Goal: Task Accomplishment & Management: Complete application form

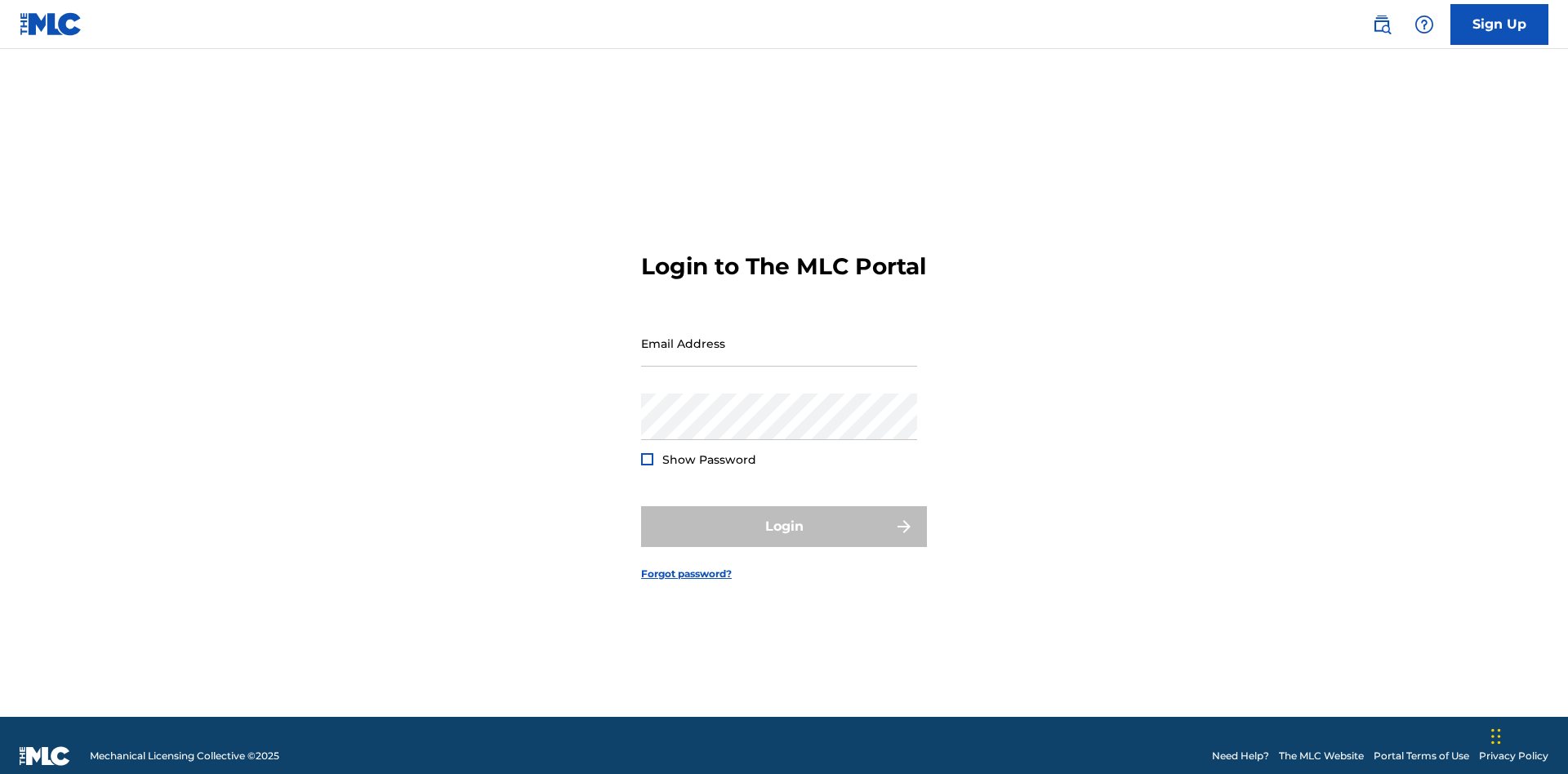
scroll to position [21, 0]
click at [1499, 24] on link "Sign Up" at bounding box center [1499, 25] width 98 height 41
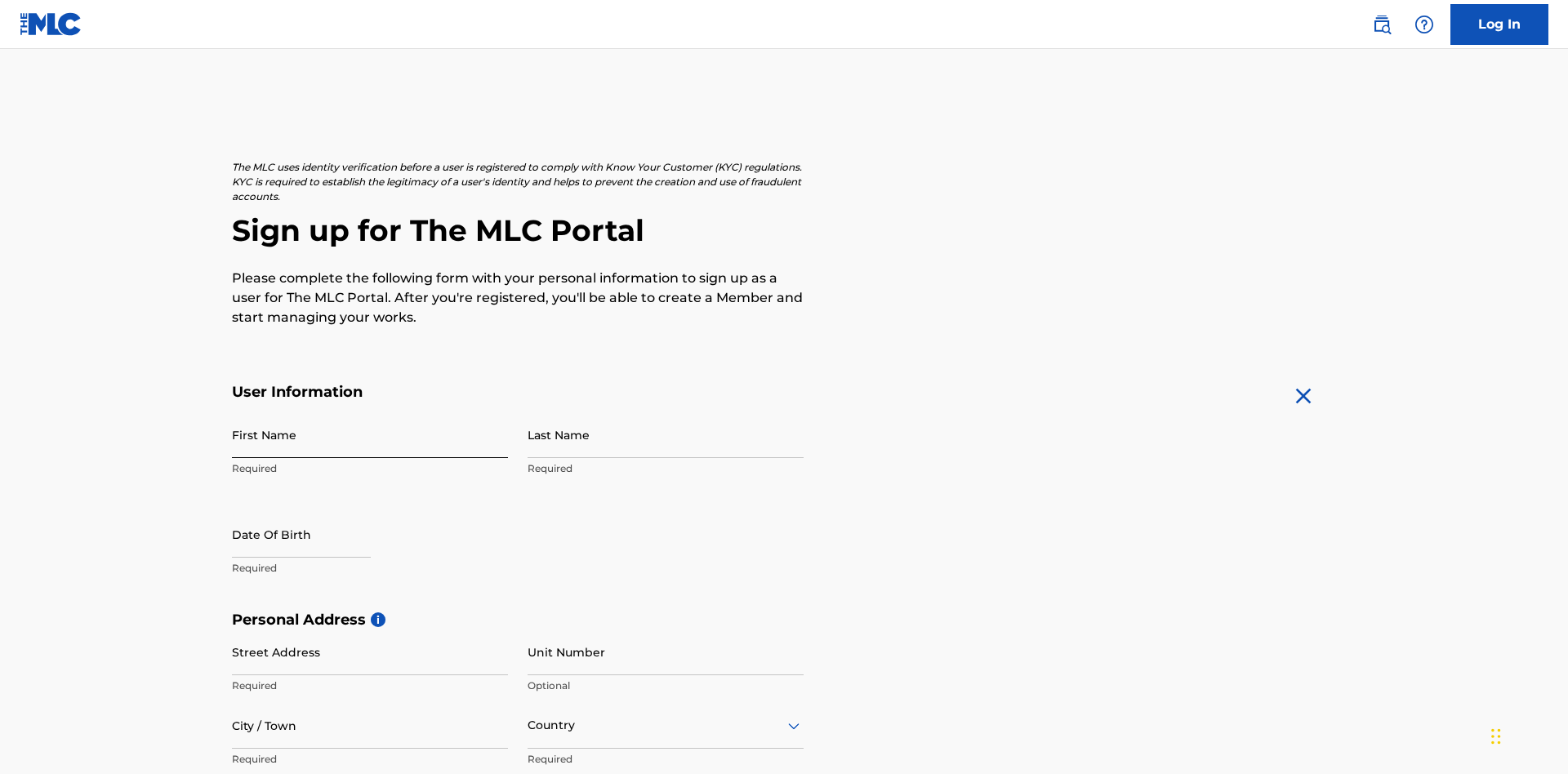
click at [370, 412] on input "First Name" at bounding box center [370, 435] width 276 height 46
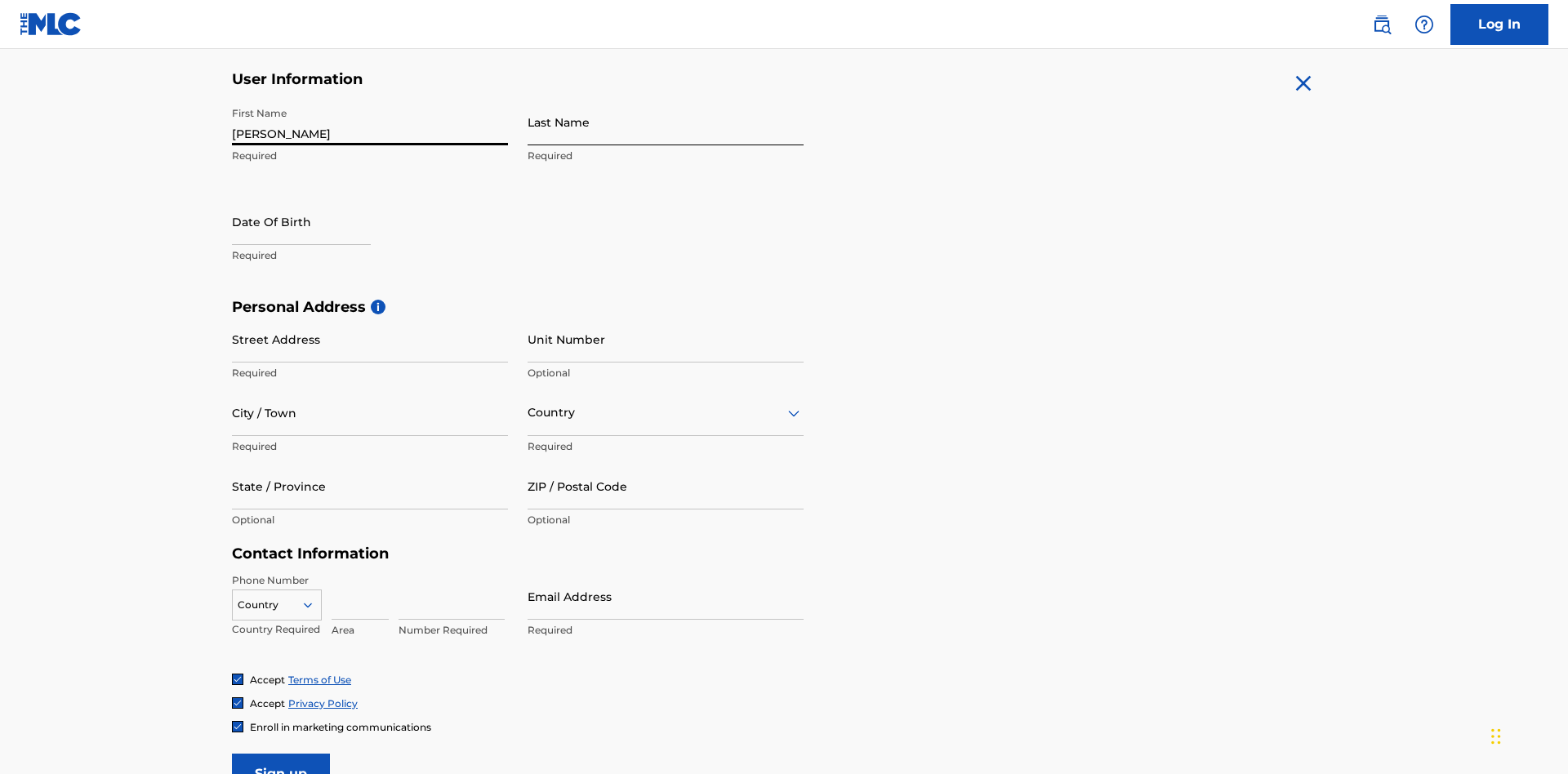
type input "[PERSON_NAME]"
click at [666, 122] on input "Last Name" at bounding box center [666, 122] width 276 height 46
type input "Ribble"
click at [314, 198] on input "text" at bounding box center [301, 221] width 139 height 46
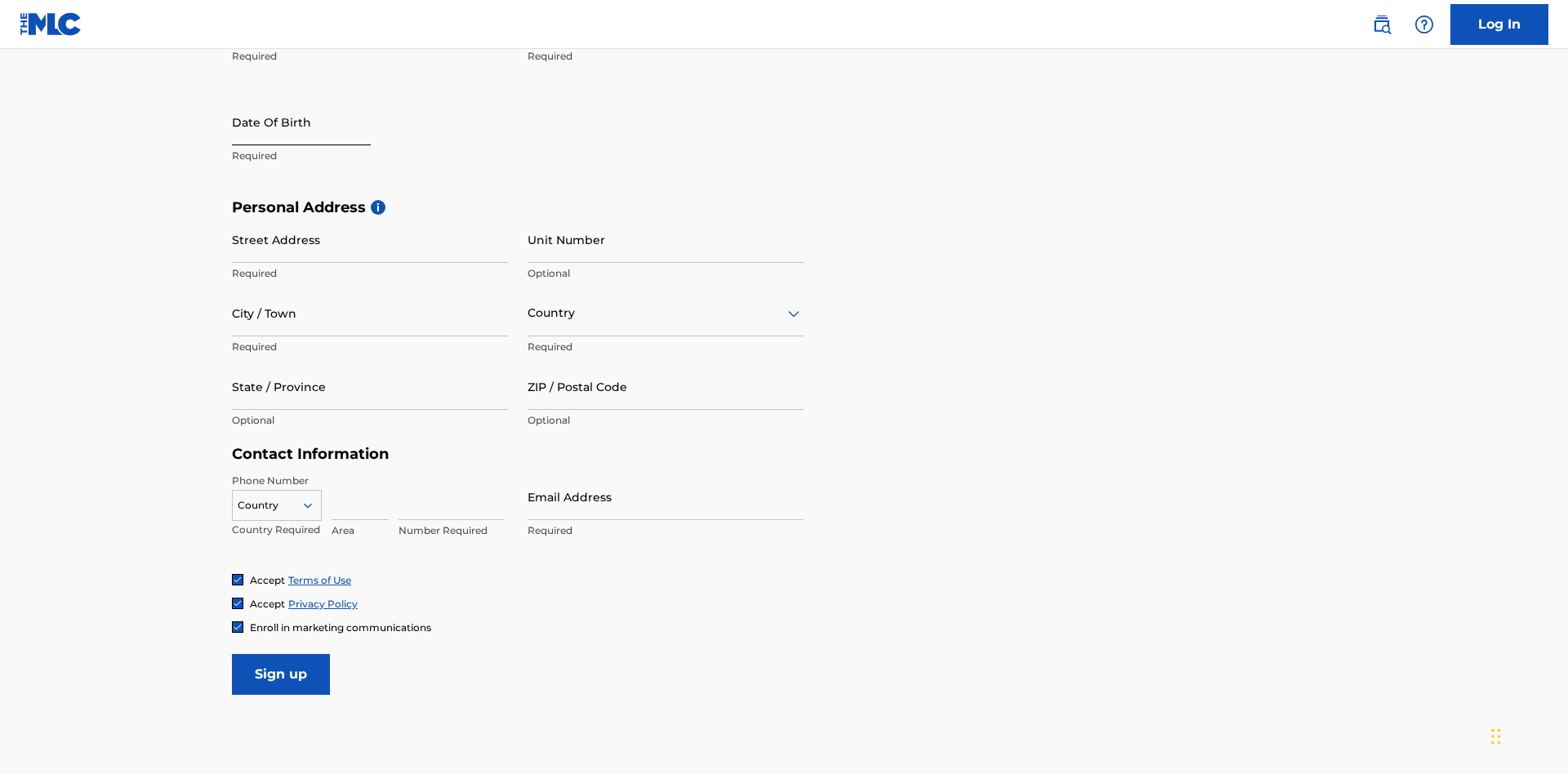
select select "8"
select select "2025"
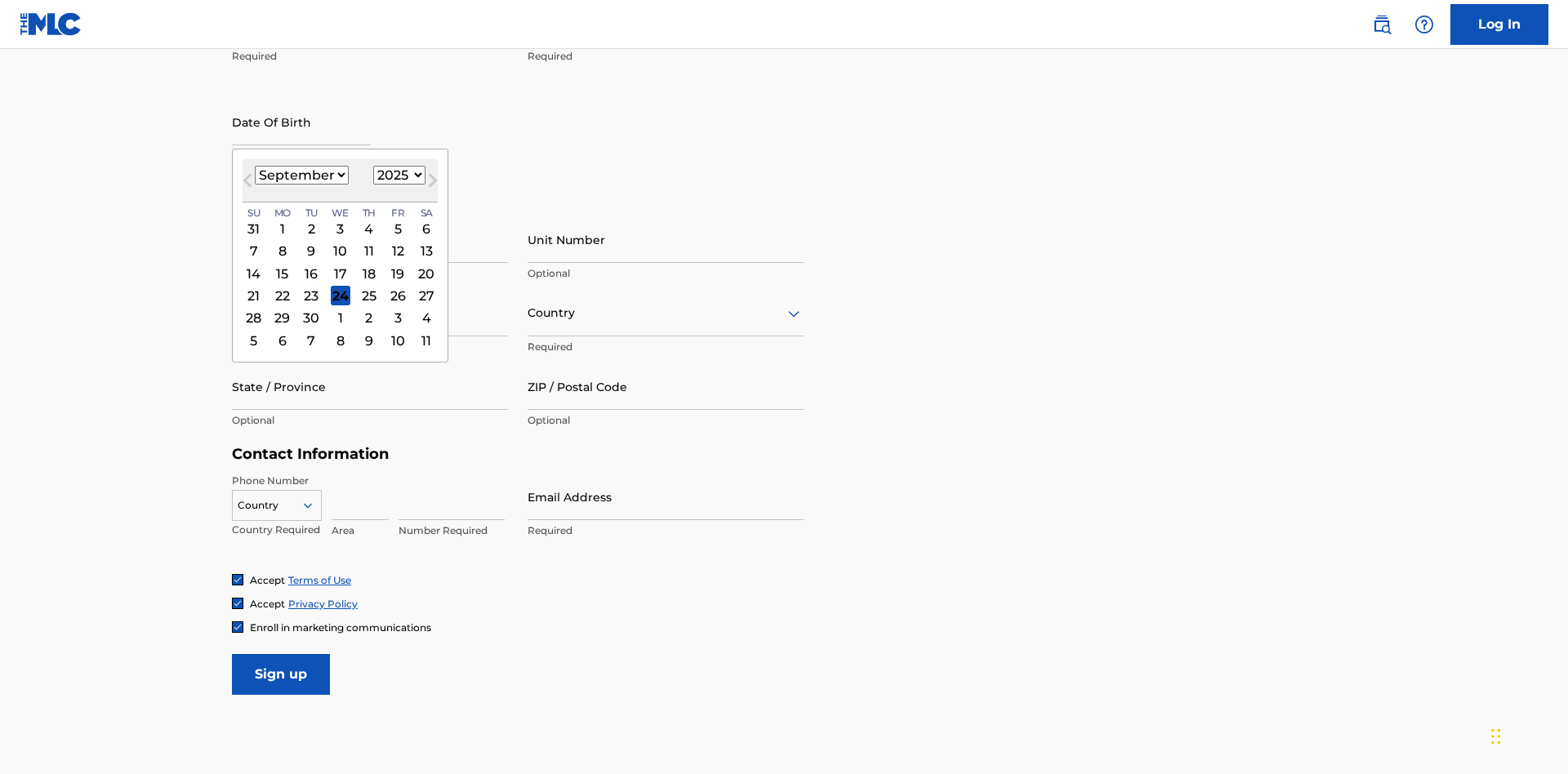
click at [300, 175] on select "January February March April May June July August September October November De…" at bounding box center [301, 175] width 94 height 19
select select "0"
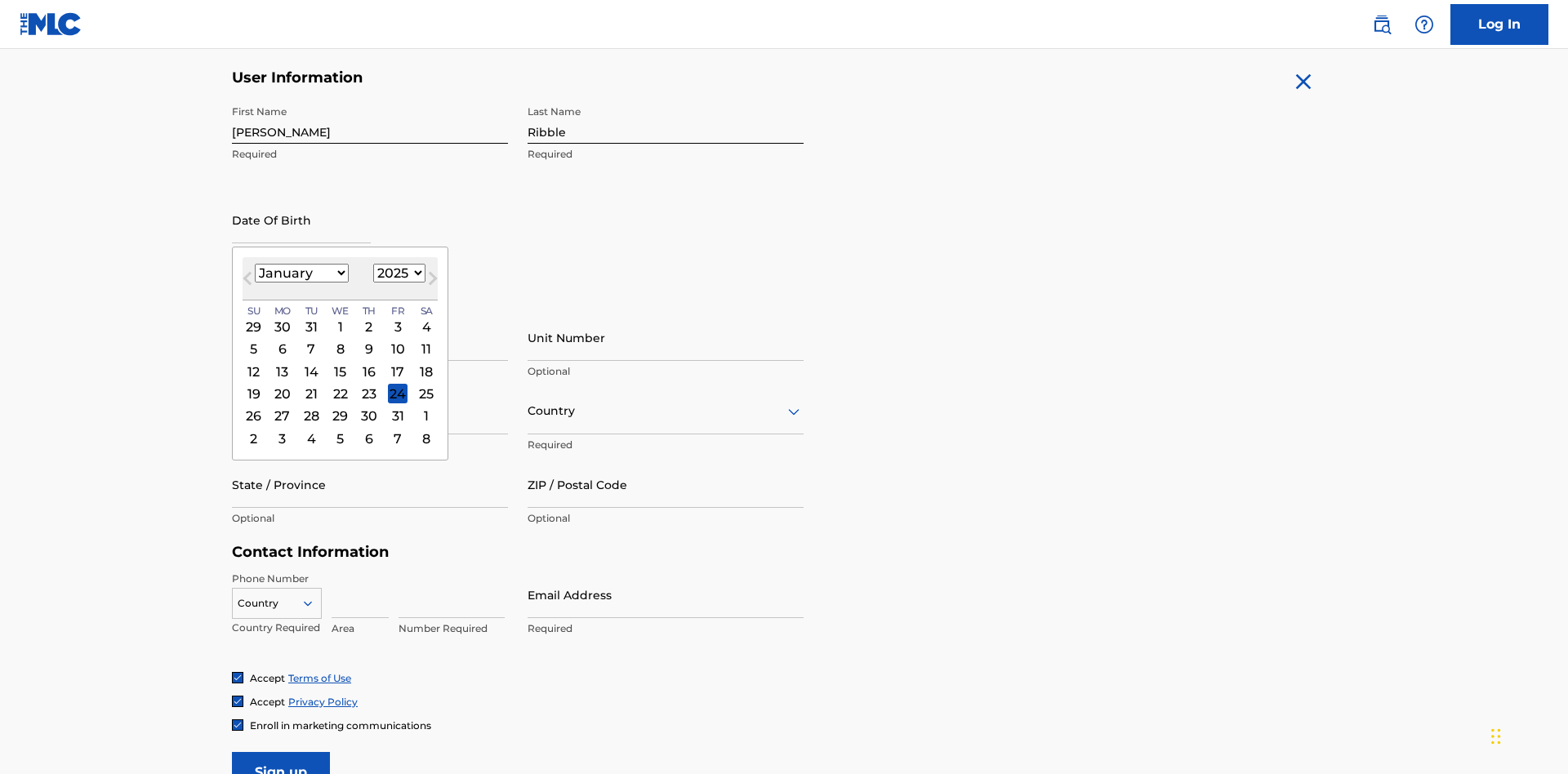
click at [397, 273] on select "1900 1901 1902 1903 1904 1905 1906 1907 1908 1909 1910 1911 1912 1913 1914 1915…" at bounding box center [399, 273] width 52 height 19
select select "1985"
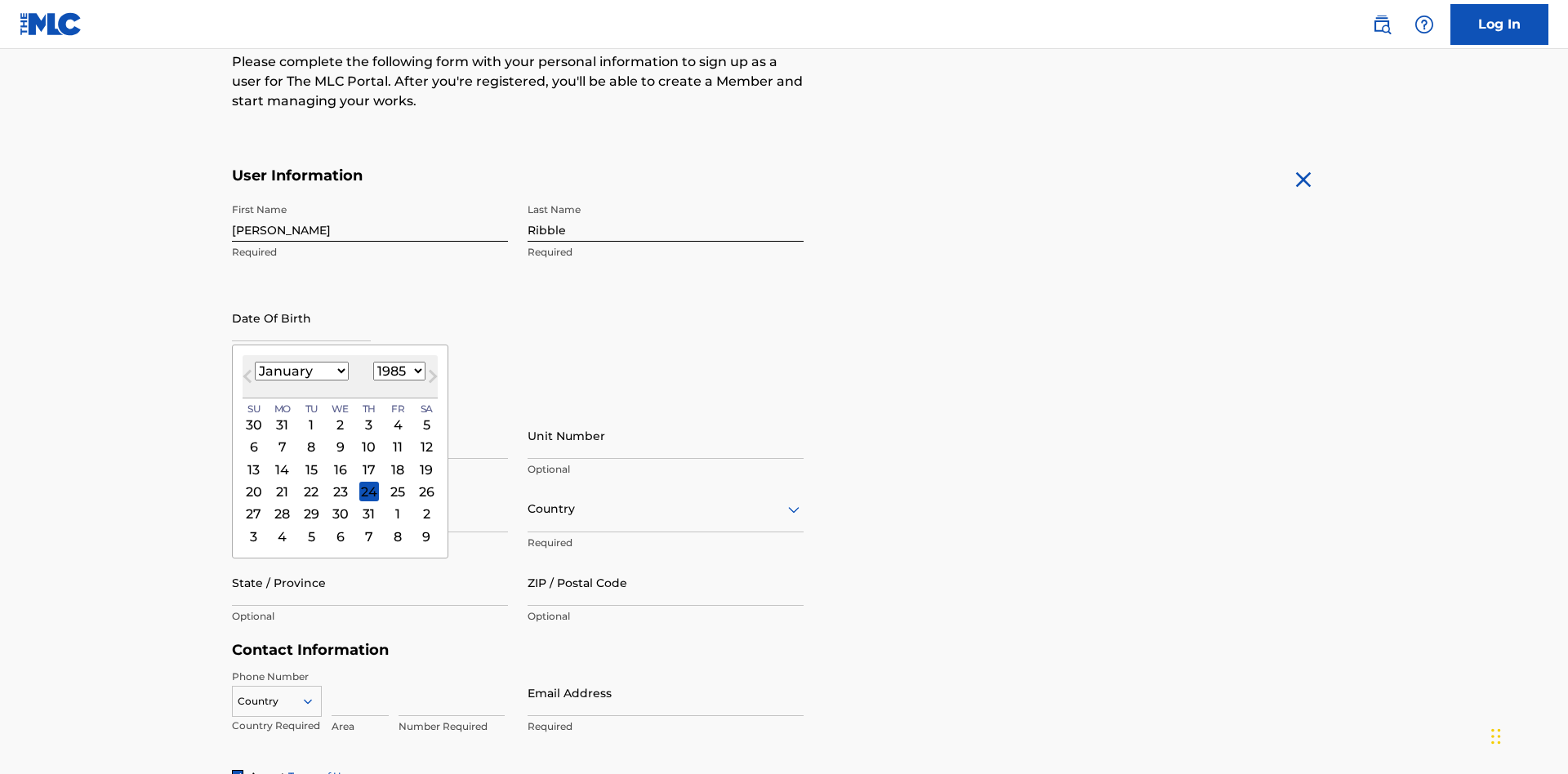
click at [397, 371] on select "1900 1901 1902 1903 1904 1905 1906 1907 1908 1909 1910 1911 1912 1913 1914 1915…" at bounding box center [399, 372] width 52 height 19
click at [311, 438] on div "8" at bounding box center [311, 447] width 20 height 20
type input "January 8 1985"
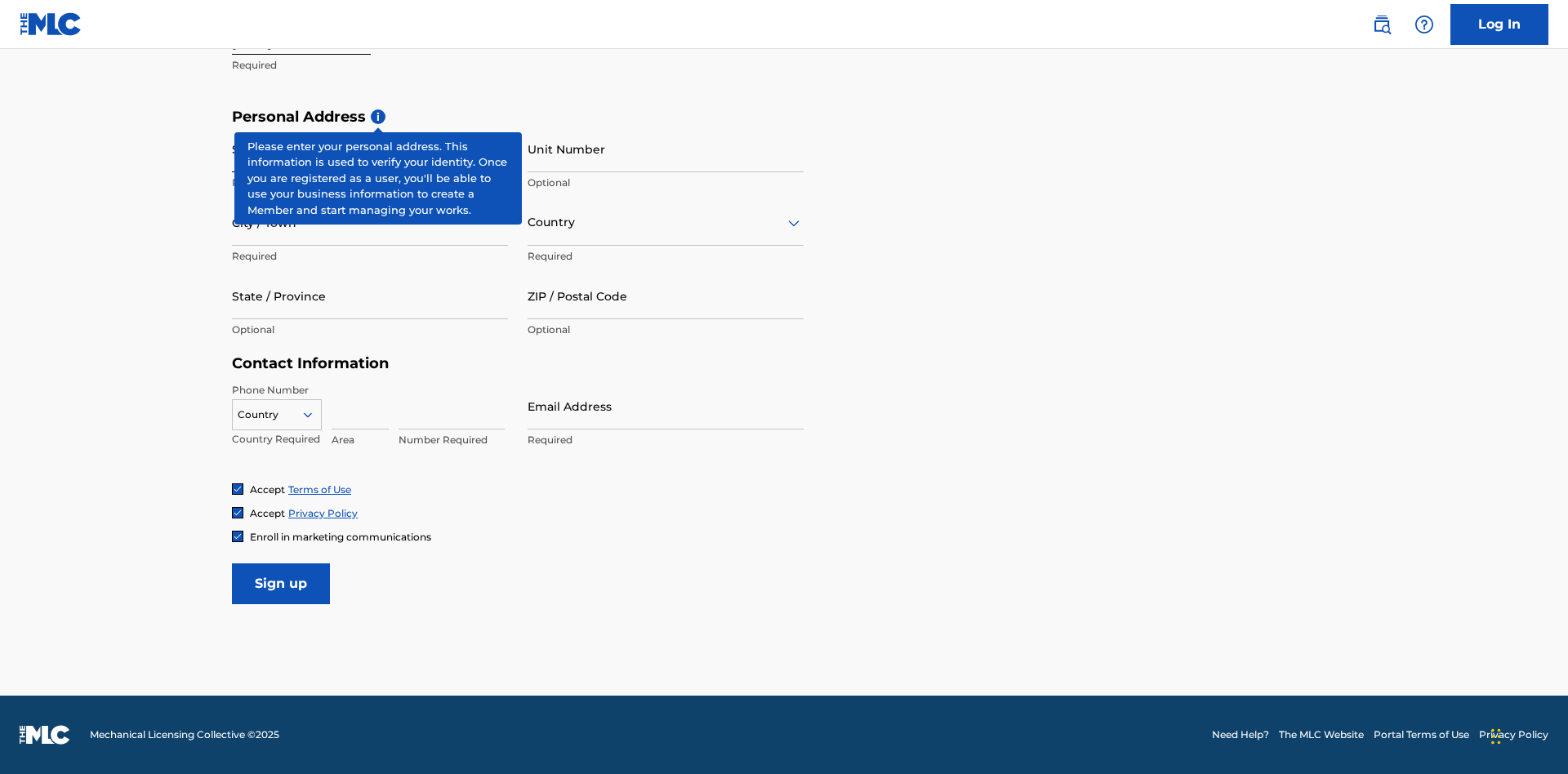
click at [370, 148] on input "Street Address" at bounding box center [370, 149] width 276 height 46
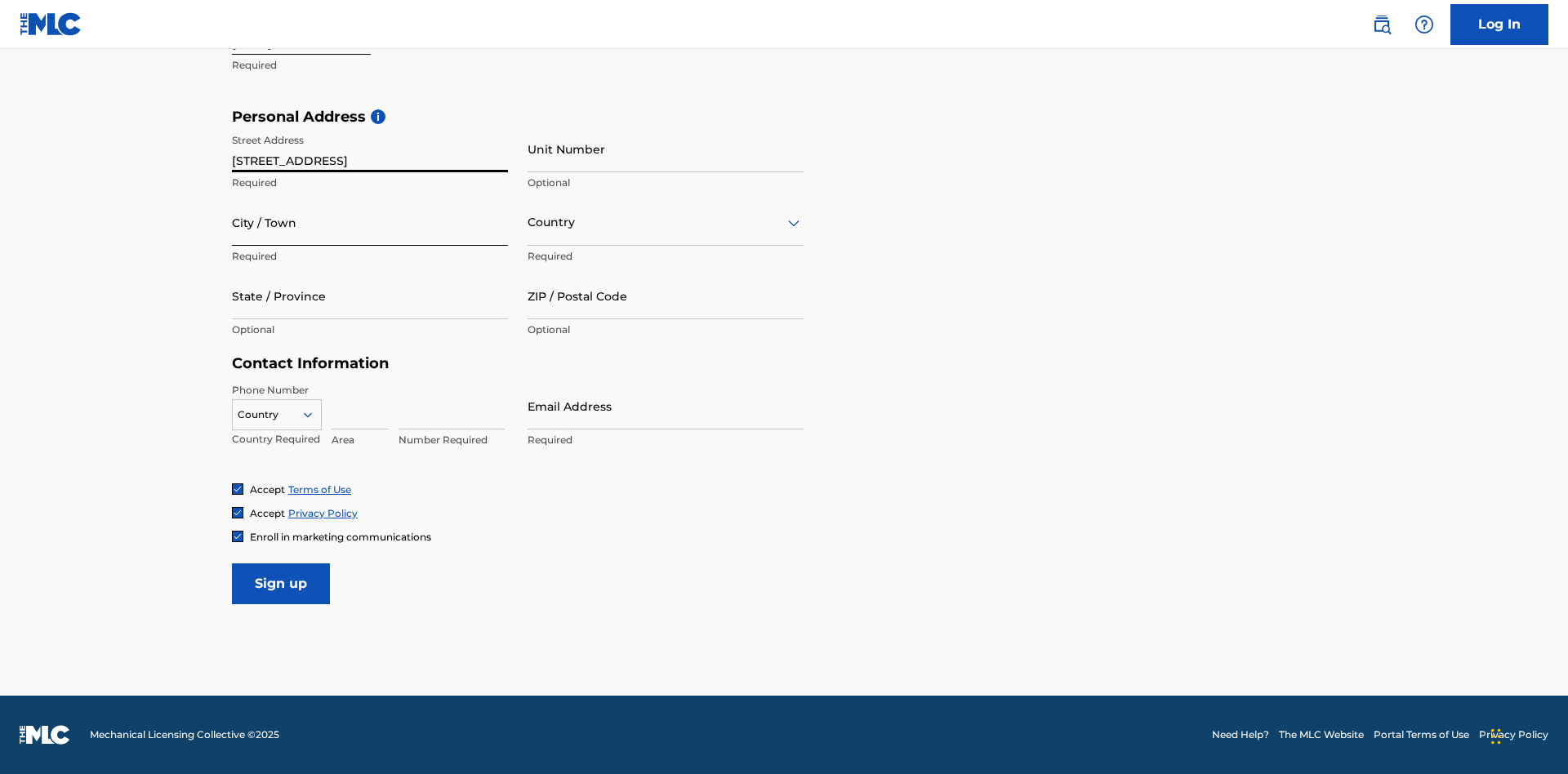
type input "9909 Elks Run Rd"
click at [370, 222] on input "City / Town" at bounding box center [370, 222] width 276 height 46
type input "Roseville"
click at [529, 222] on input "text" at bounding box center [530, 222] width 3 height 17
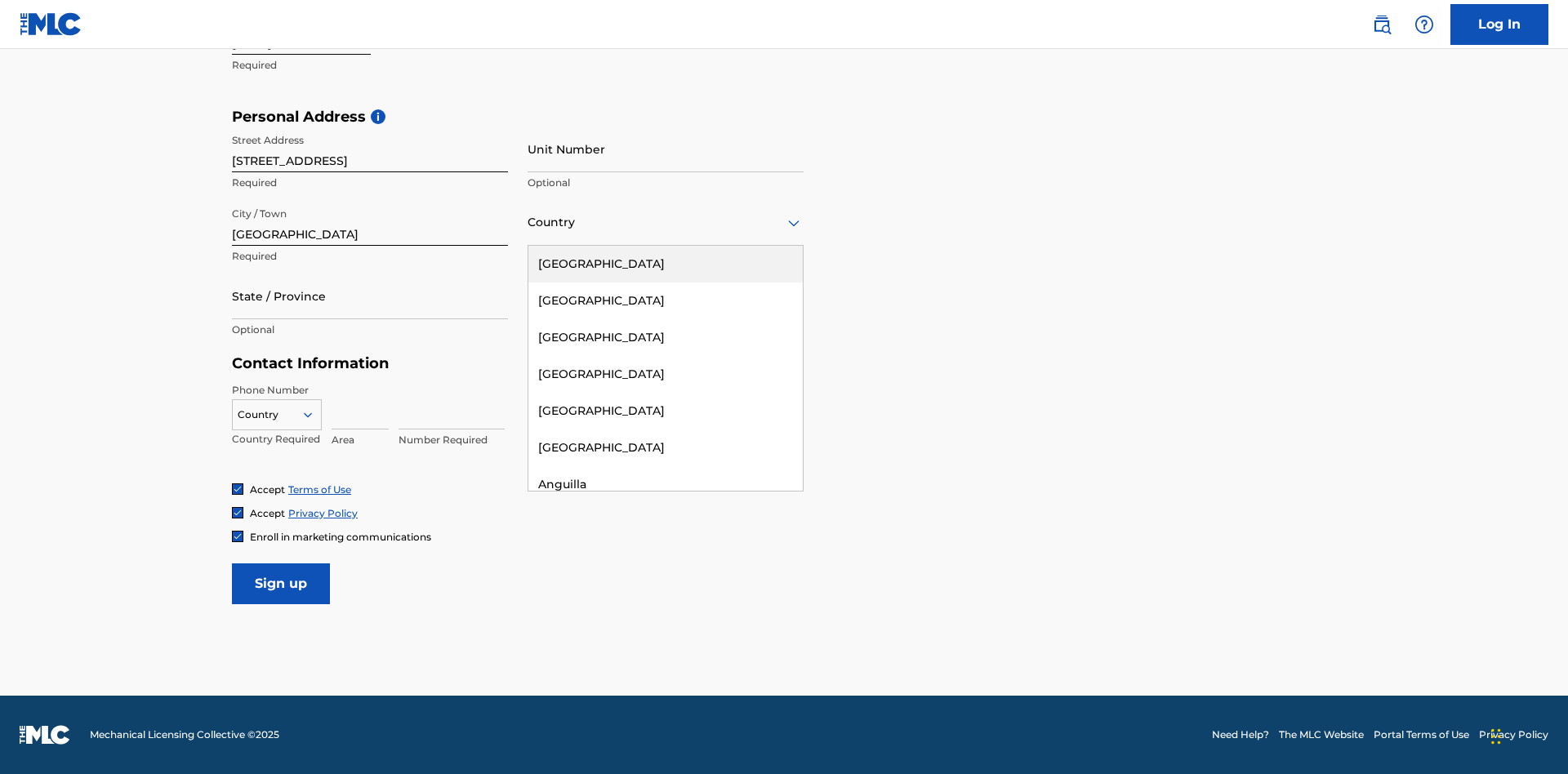
click at [666, 263] on div "United States" at bounding box center [666, 263] width 275 height 37
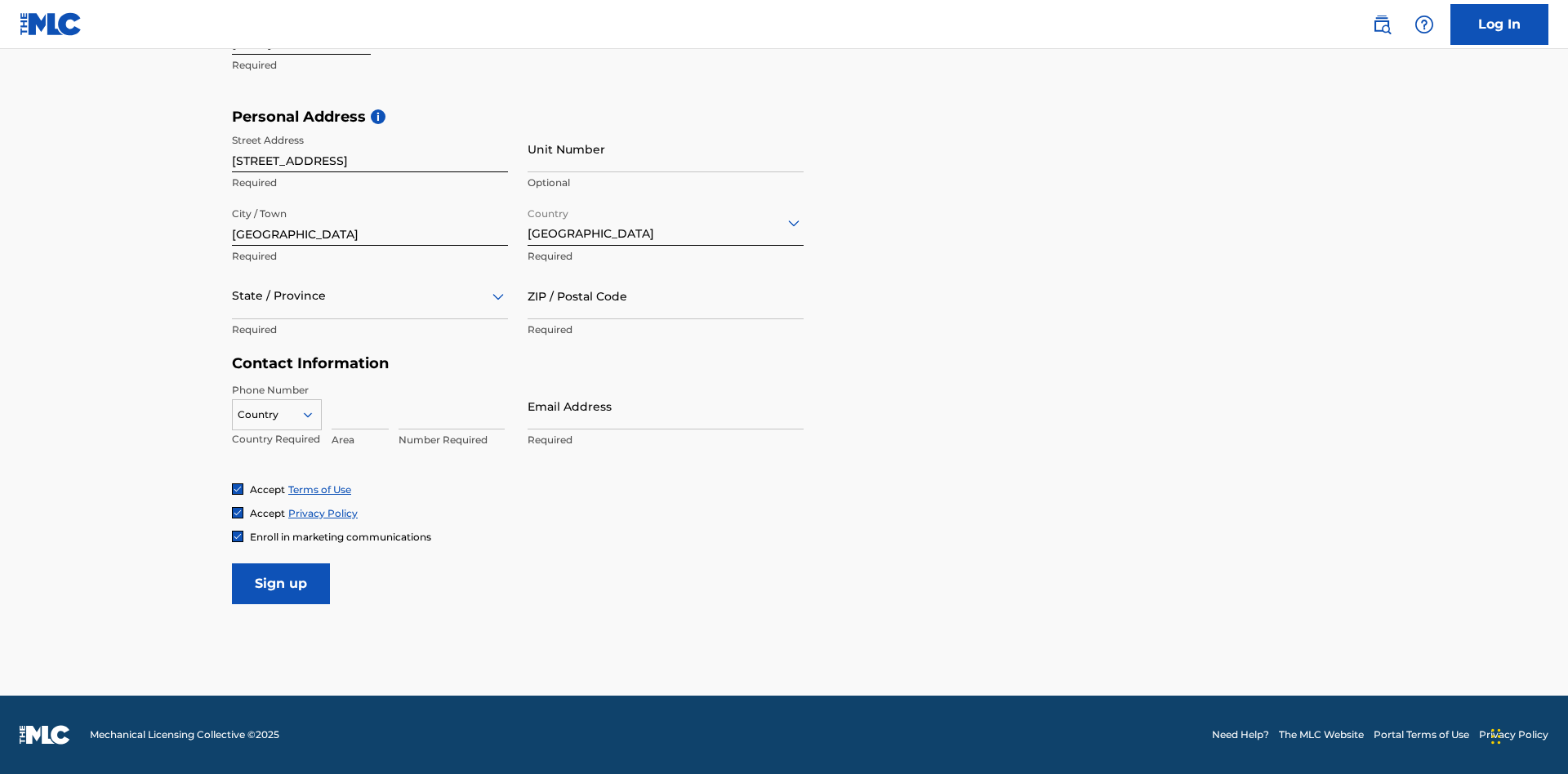
click at [370, 295] on div at bounding box center [370, 296] width 276 height 21
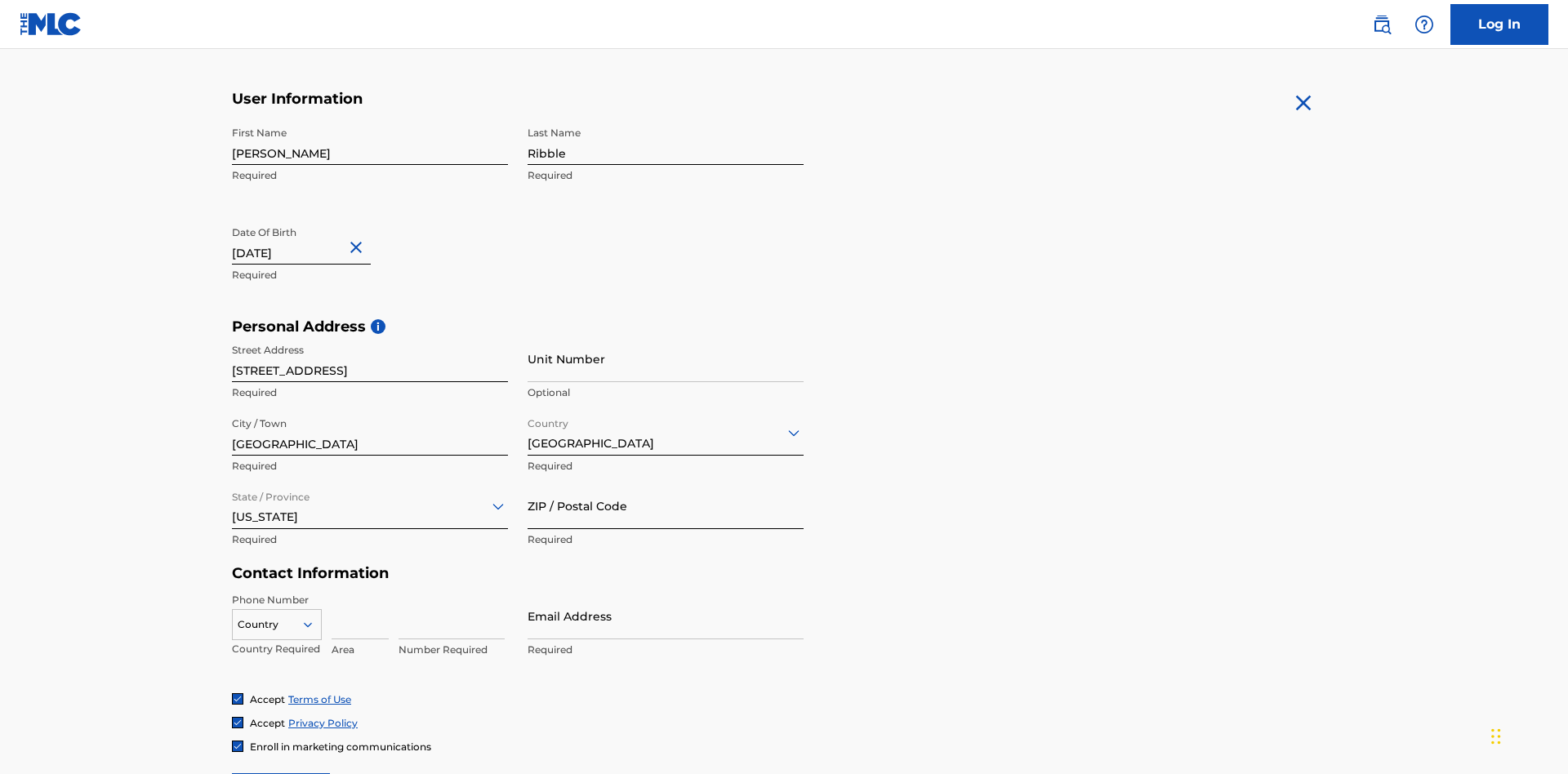
click at [666, 482] on input "ZIP / Postal Code" at bounding box center [666, 505] width 276 height 46
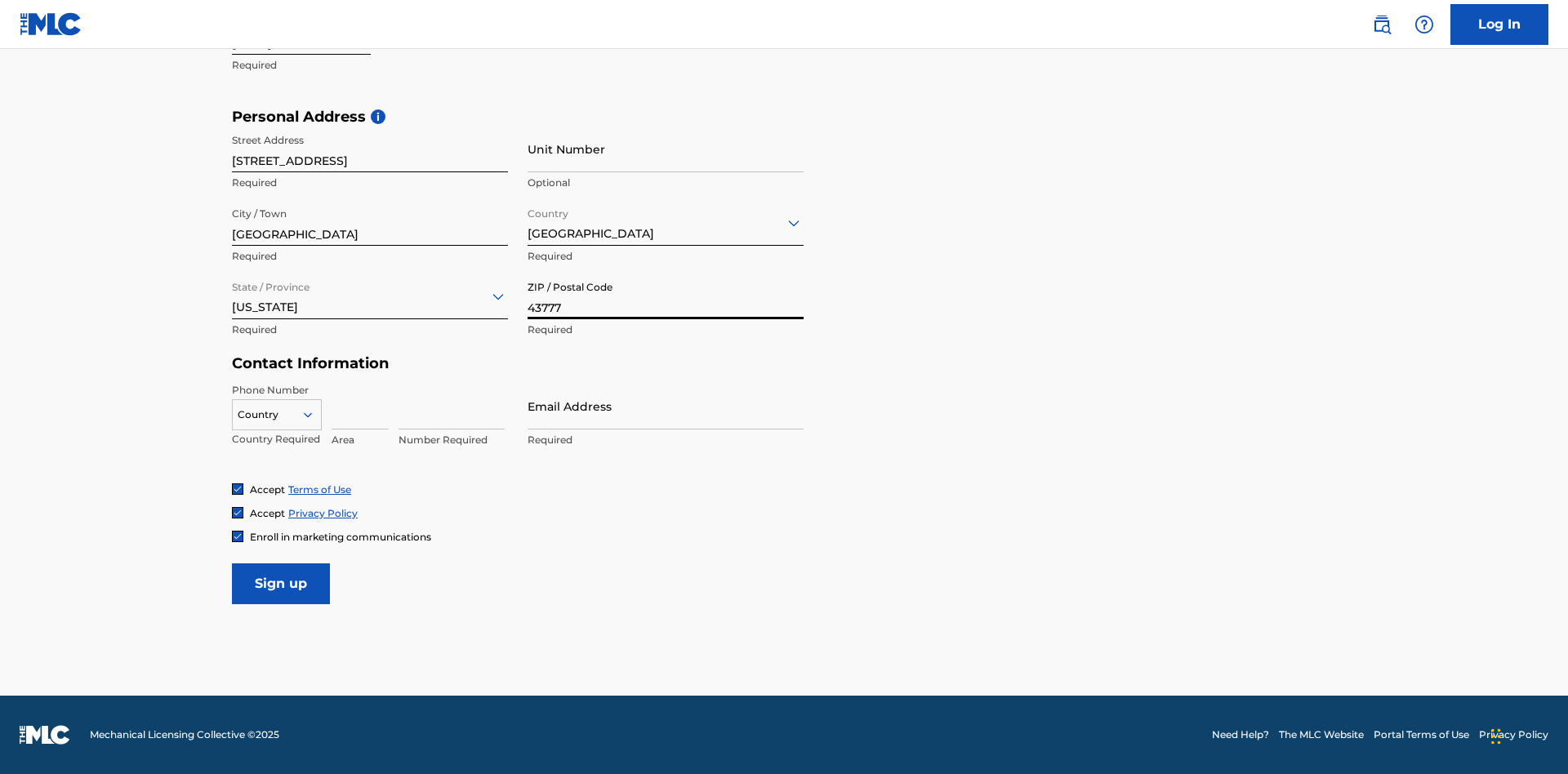
type input "43777"
click at [314, 414] on icon at bounding box center [307, 414] width 15 height 15
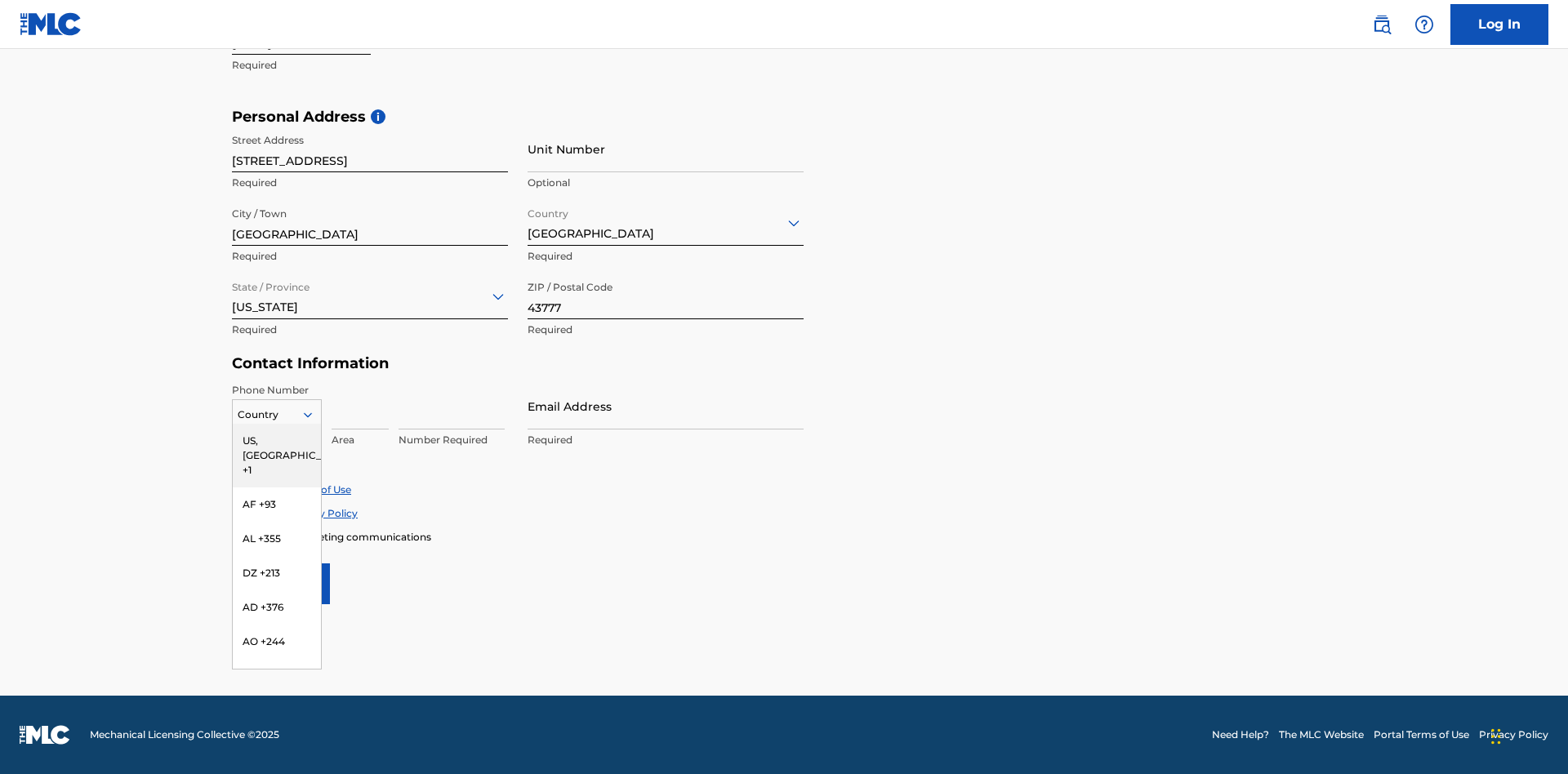
click at [277, 440] on div "US, CA +1" at bounding box center [276, 456] width 88 height 63
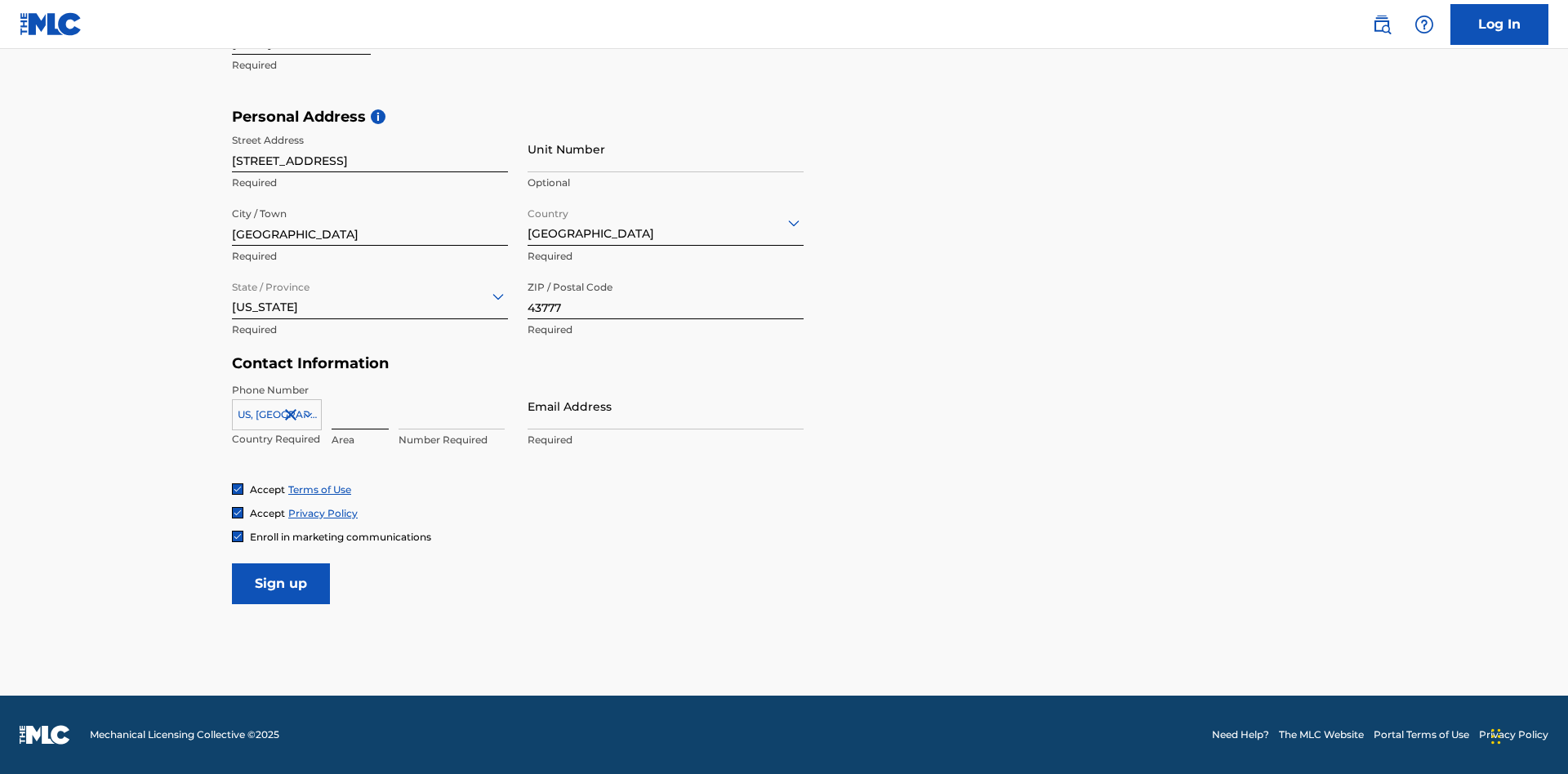
click at [360, 406] on input at bounding box center [360, 406] width 58 height 46
type input "740"
click at [451, 406] on input at bounding box center [451, 406] width 106 height 46
type input "8086351"
click at [666, 406] on input "Email Address" at bounding box center [666, 406] width 276 height 46
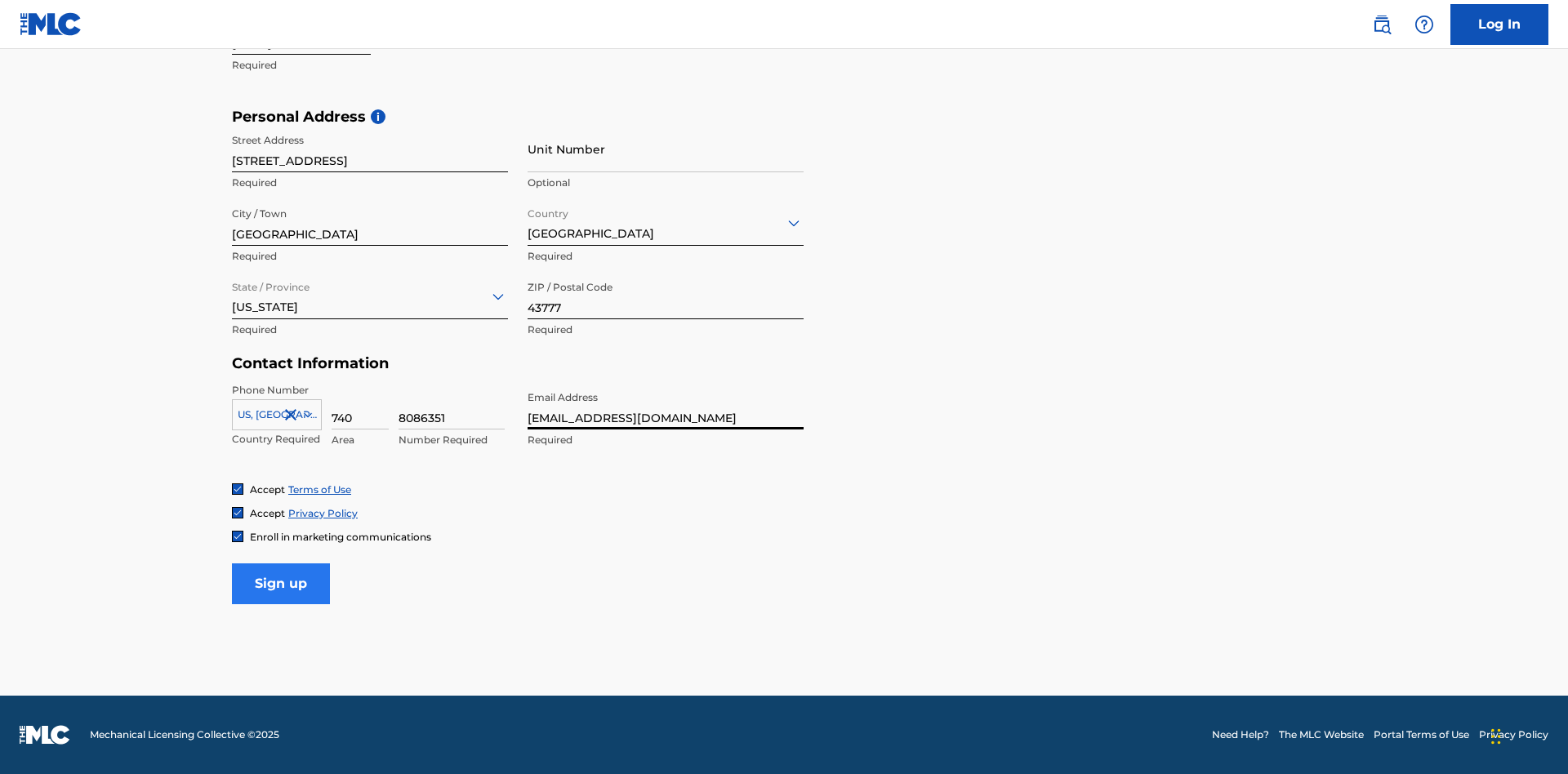
type input "[EMAIL_ADDRESS][DOMAIN_NAME]"
click at [281, 583] on input "Sign up" at bounding box center [281, 584] width 98 height 41
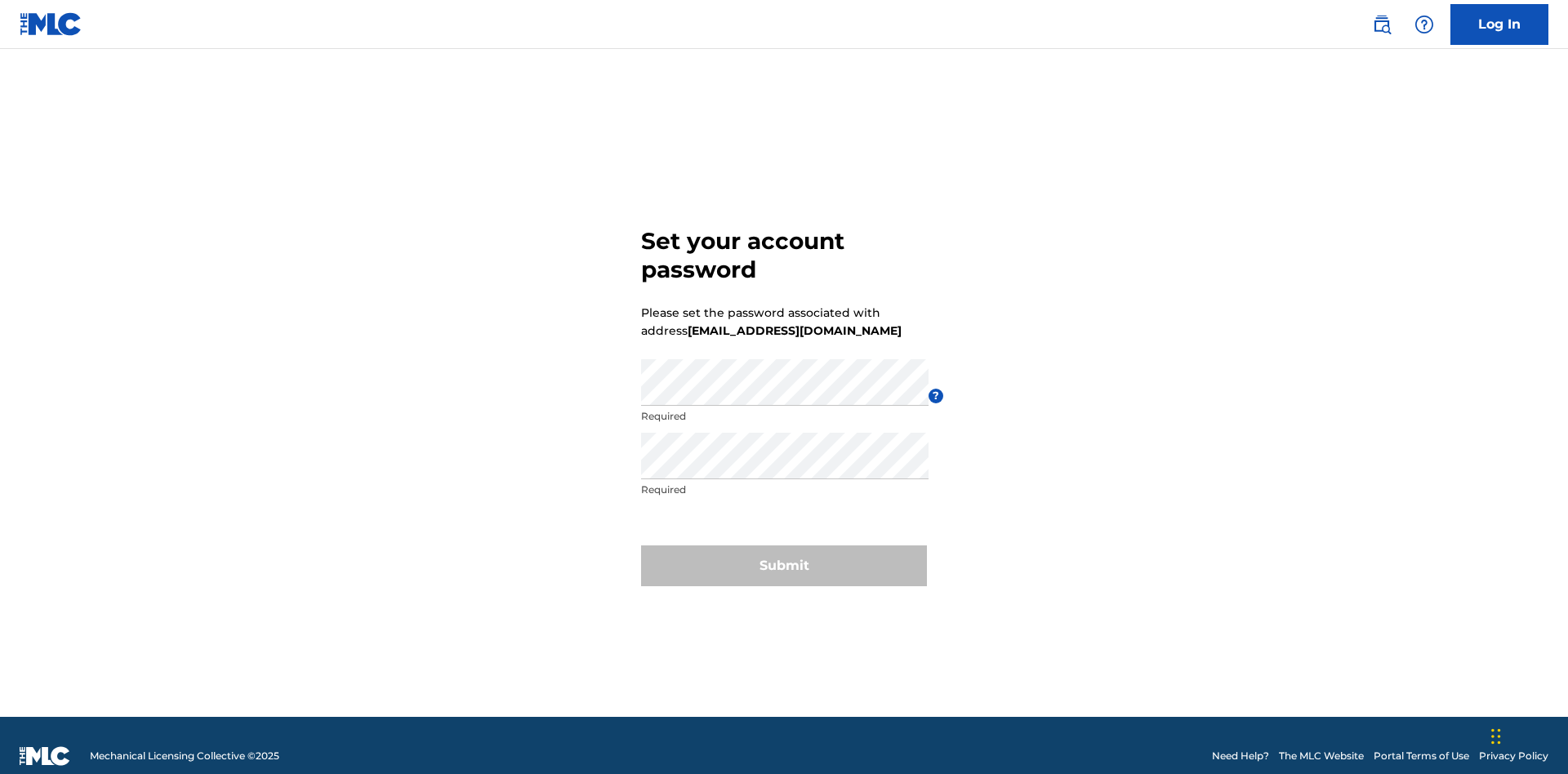
scroll to position [21, 0]
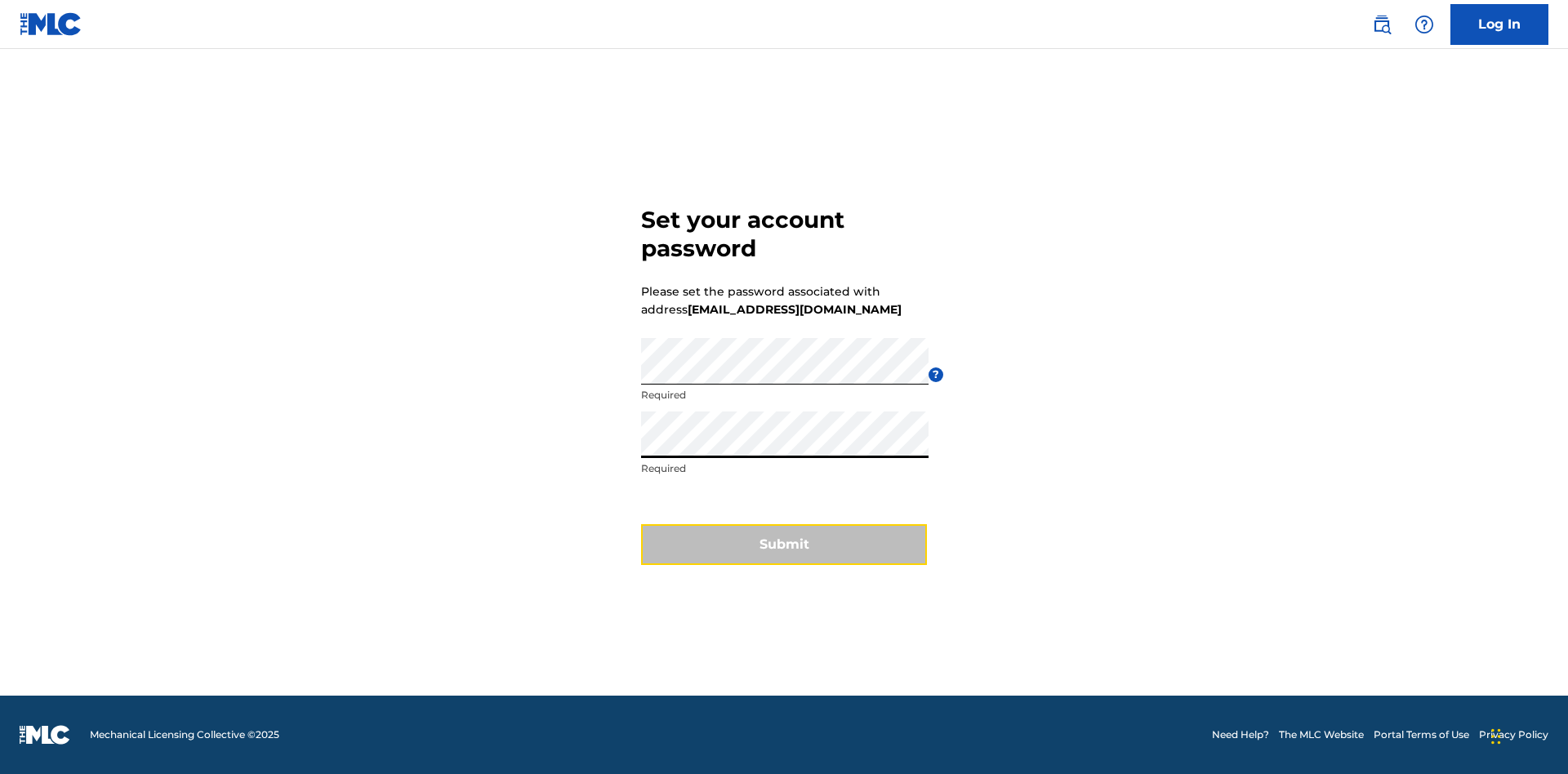
click at [784, 554] on button "Submit" at bounding box center [784, 545] width 286 height 41
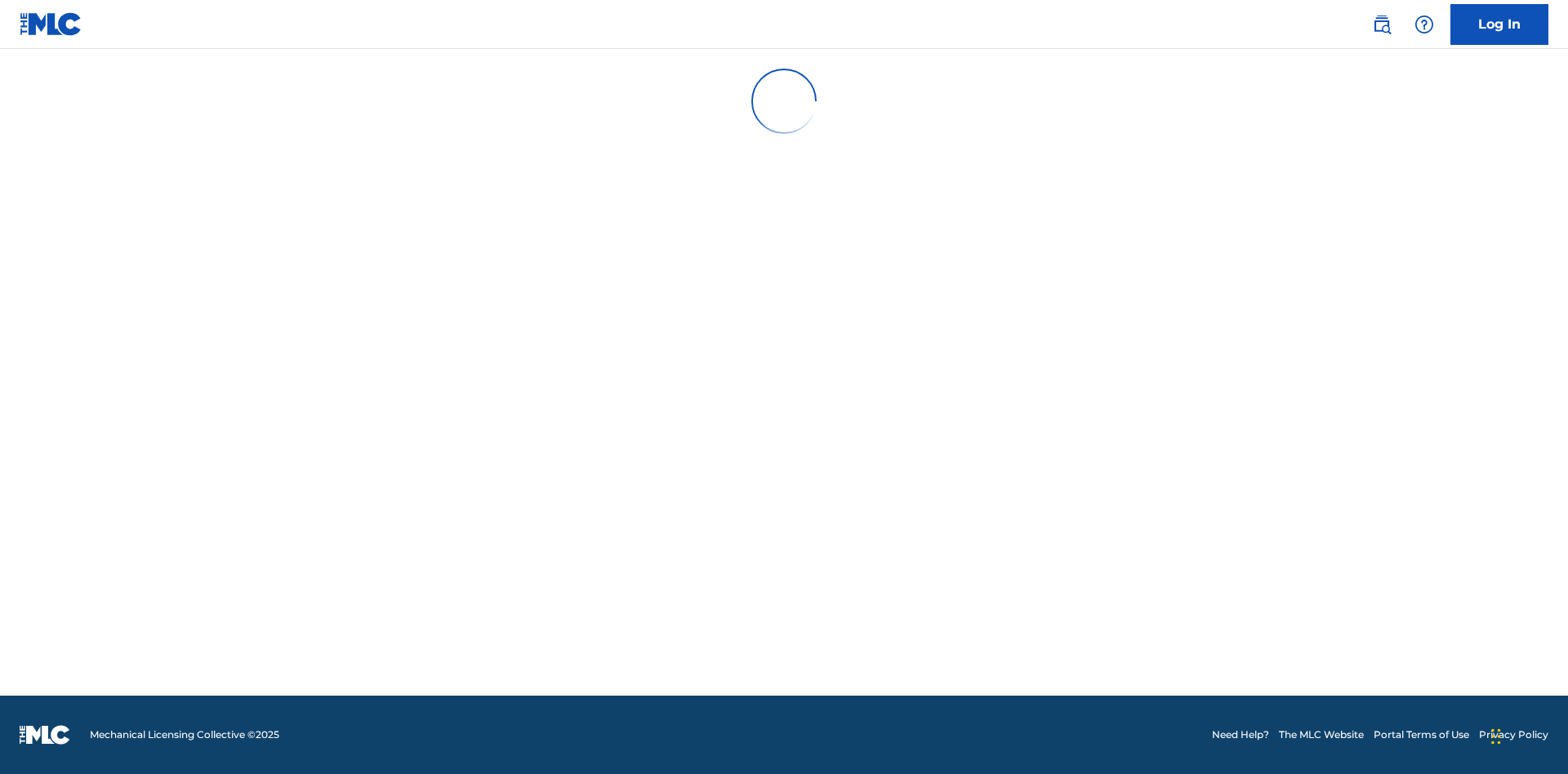
scroll to position [0, 0]
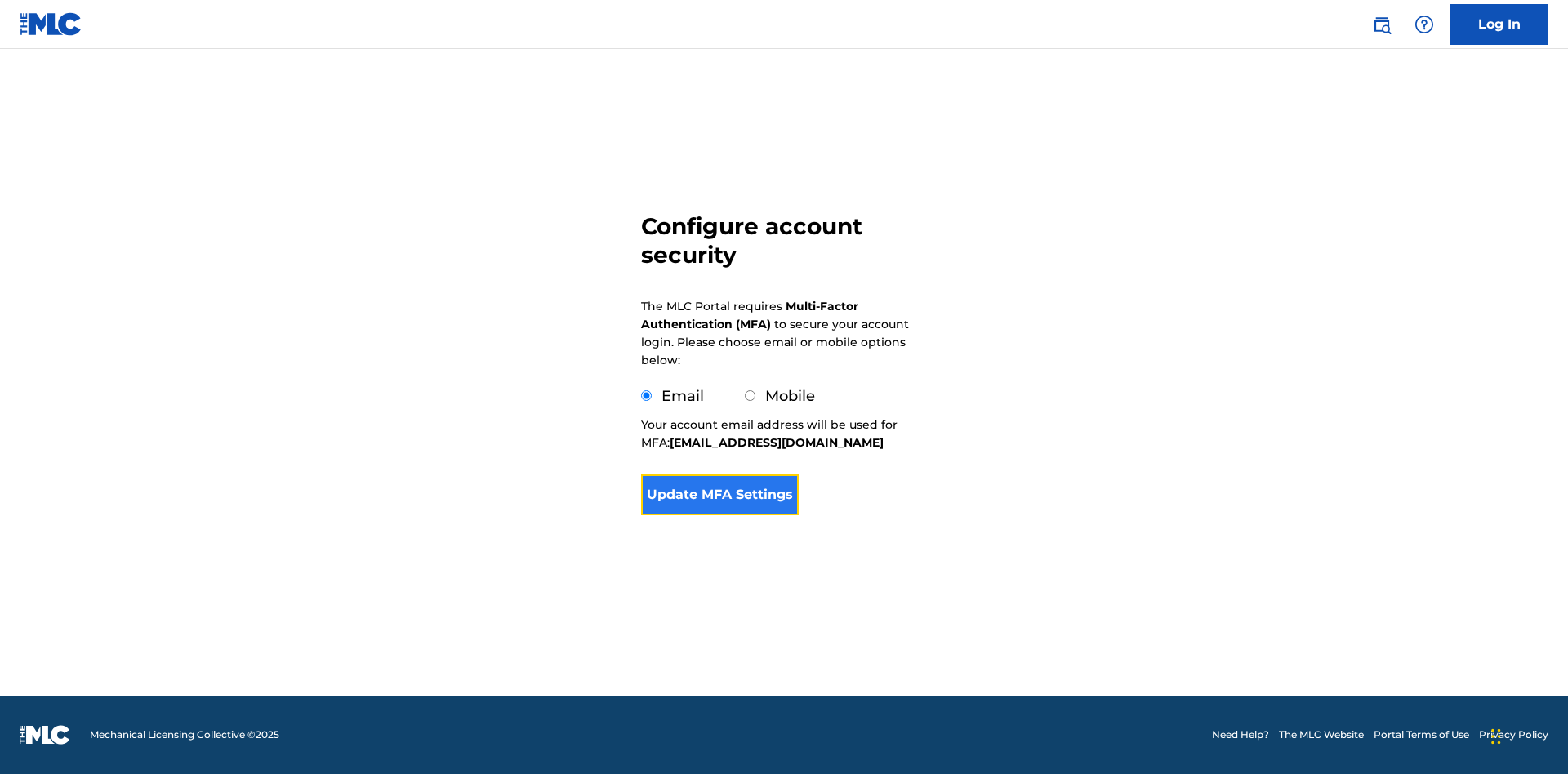
click at [719, 499] on button "Update MFA Settings" at bounding box center [720, 495] width 158 height 41
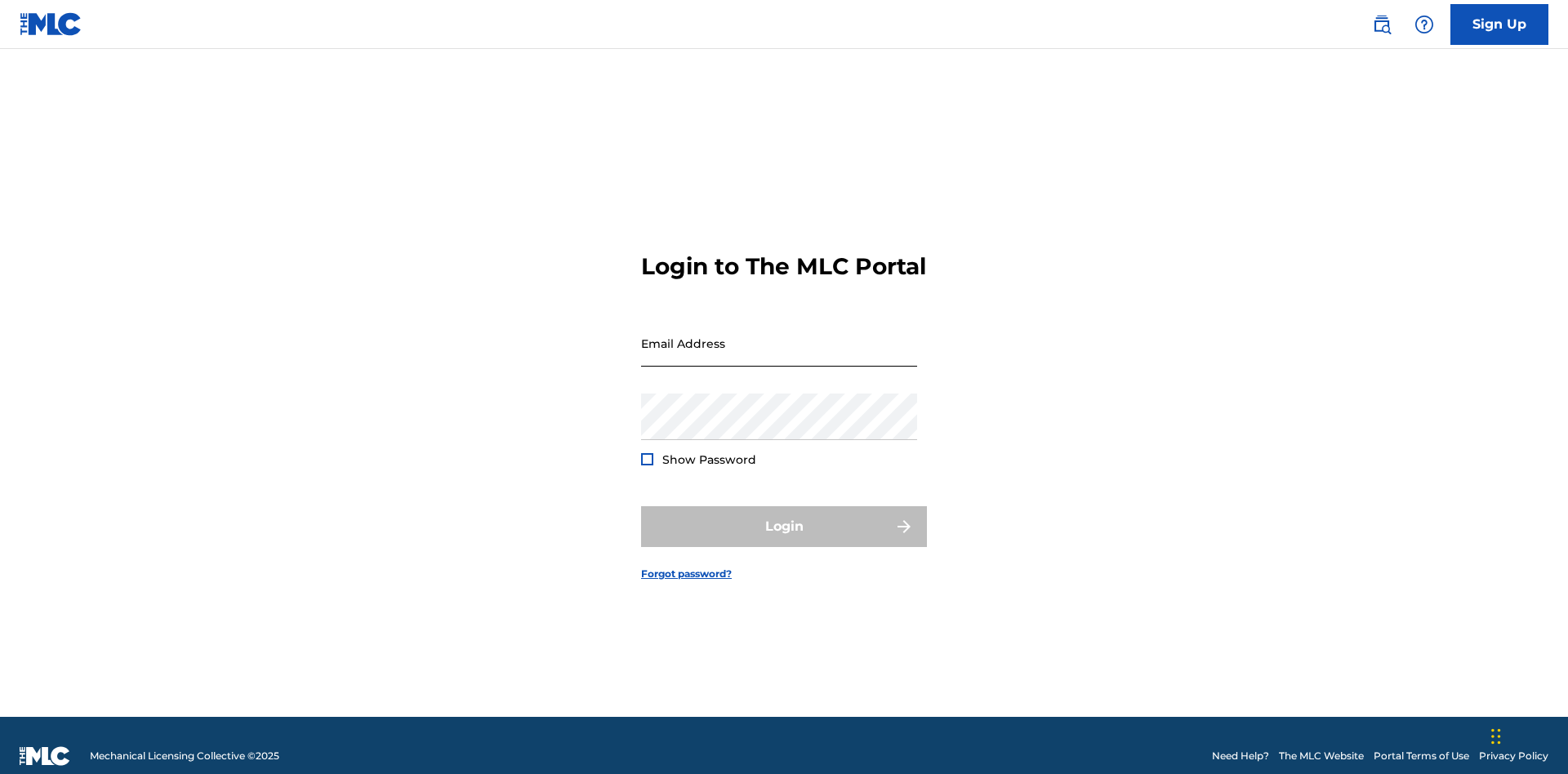
click at [779, 336] on input "Email Address" at bounding box center [779, 343] width 276 height 46
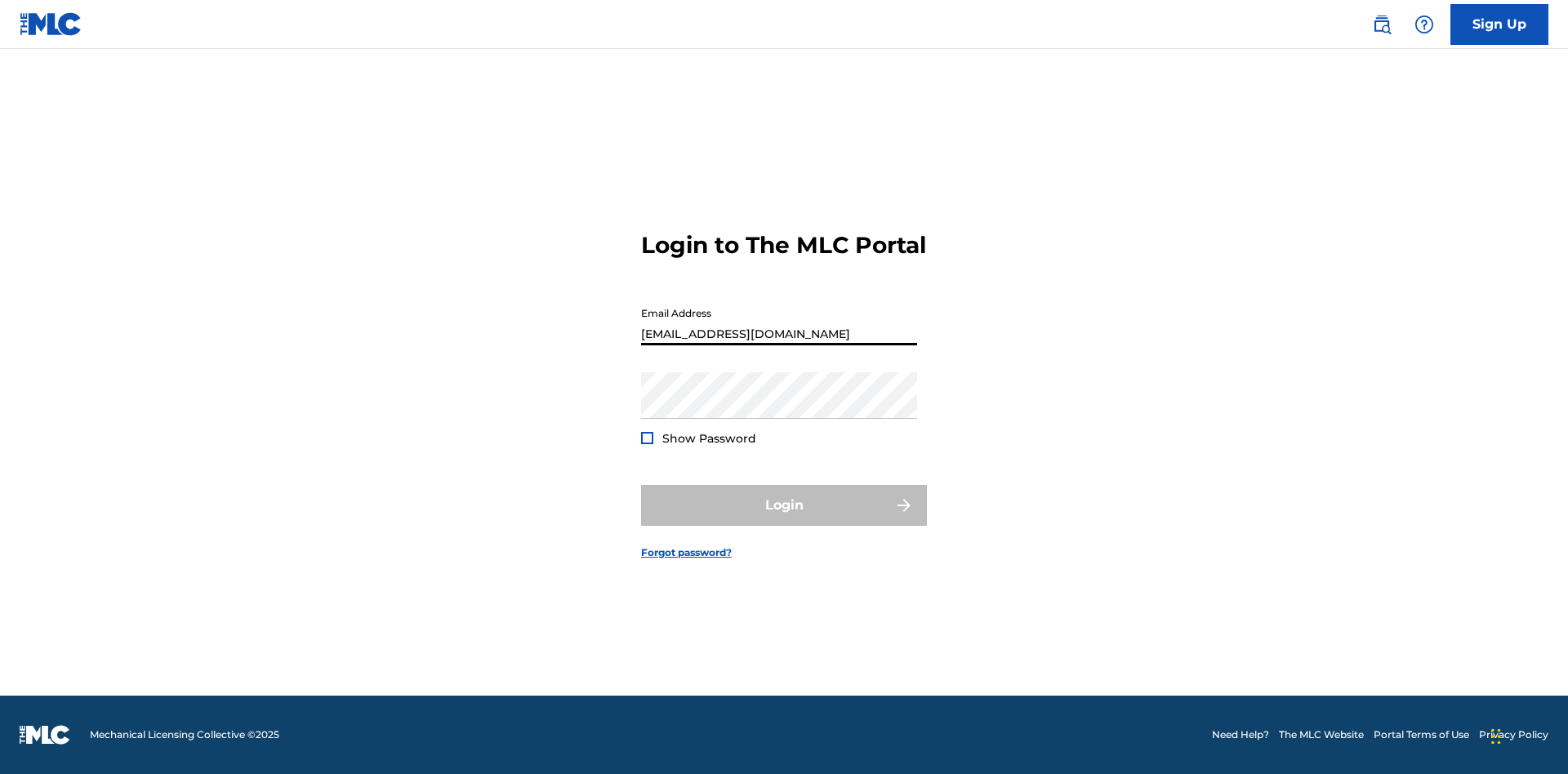
type input "[EMAIL_ADDRESS][DOMAIN_NAME]"
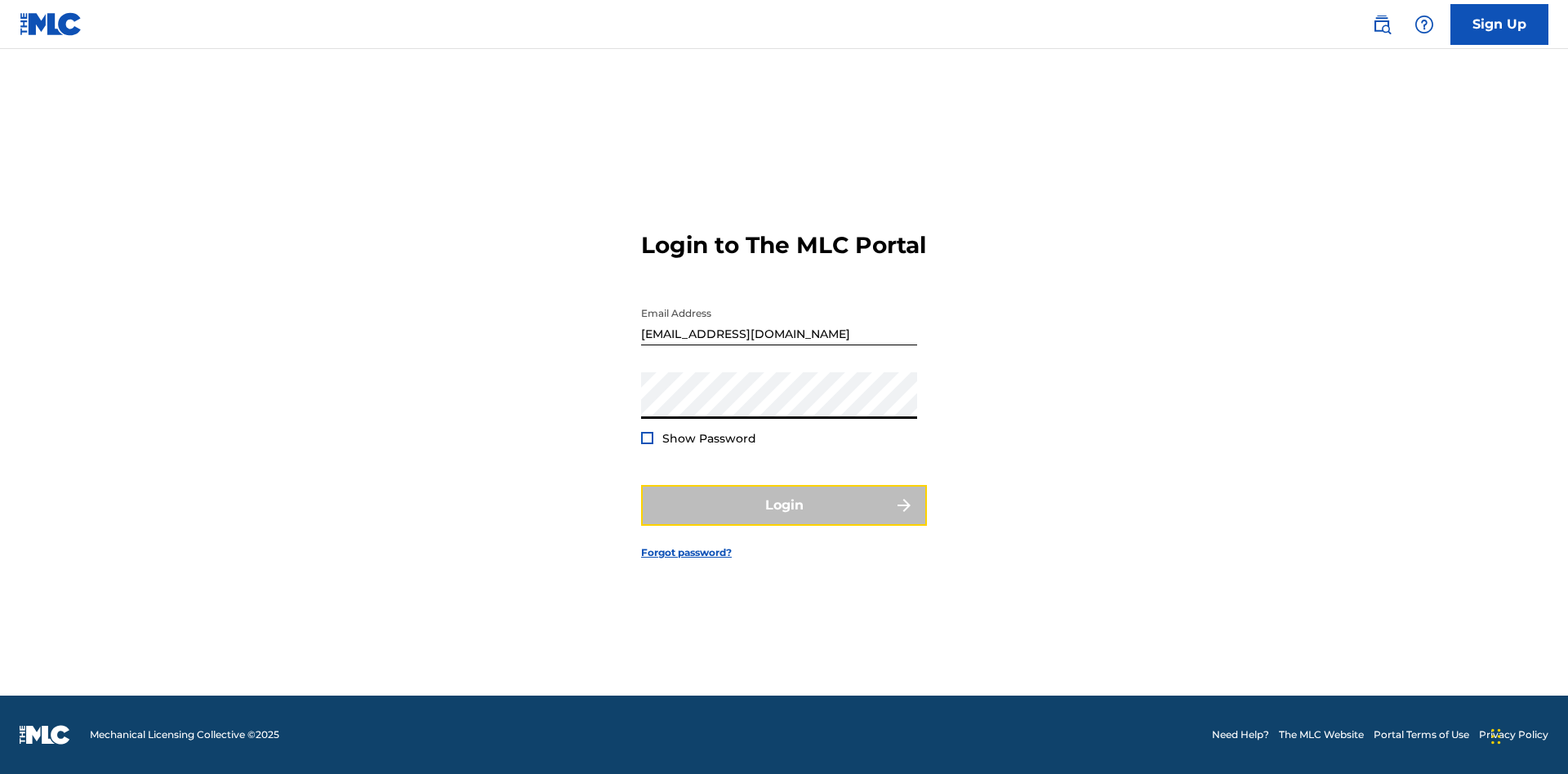
click at [784, 519] on button "Login" at bounding box center [784, 505] width 286 height 41
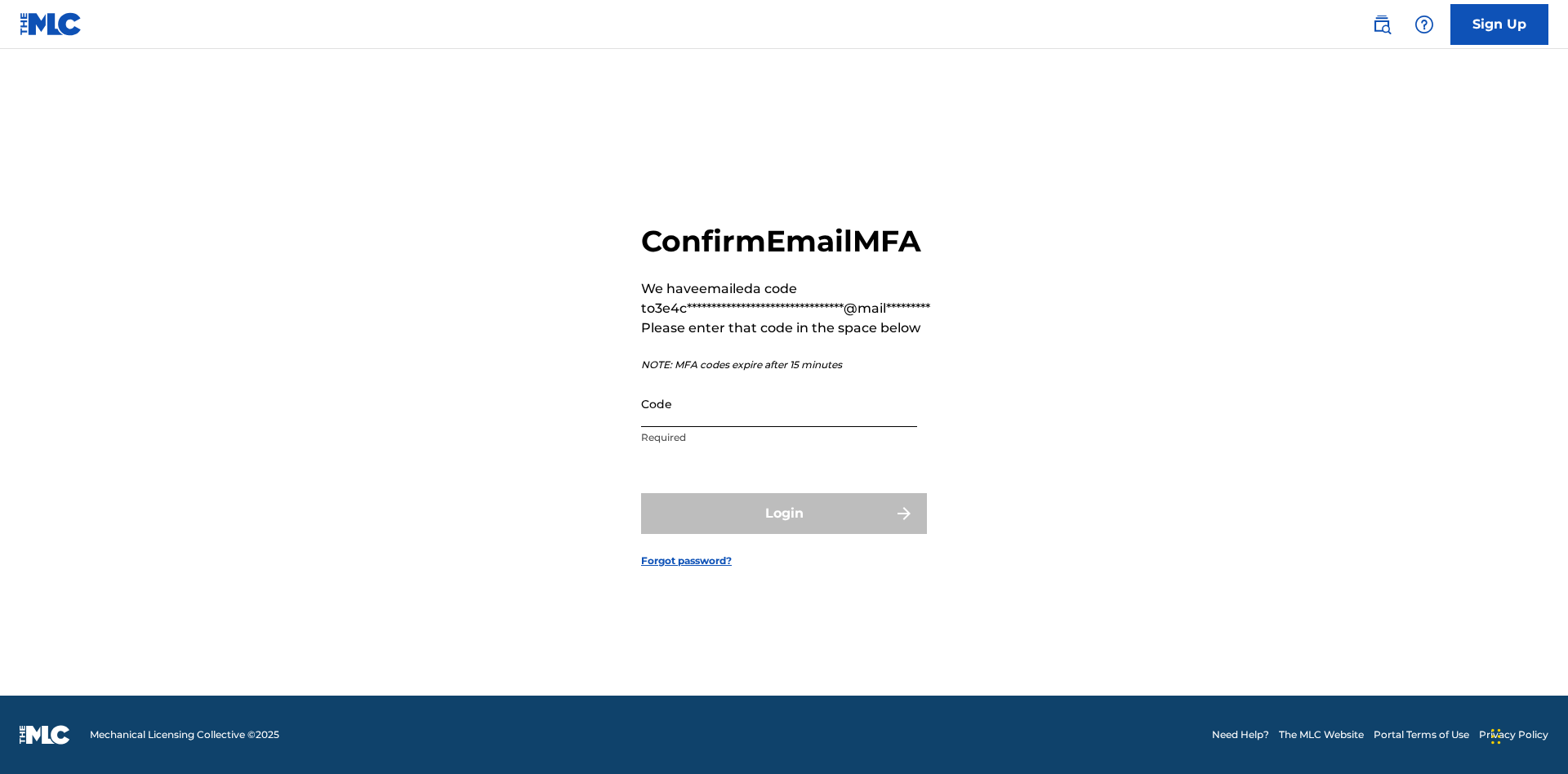
click at [779, 403] on input "Code" at bounding box center [779, 403] width 276 height 46
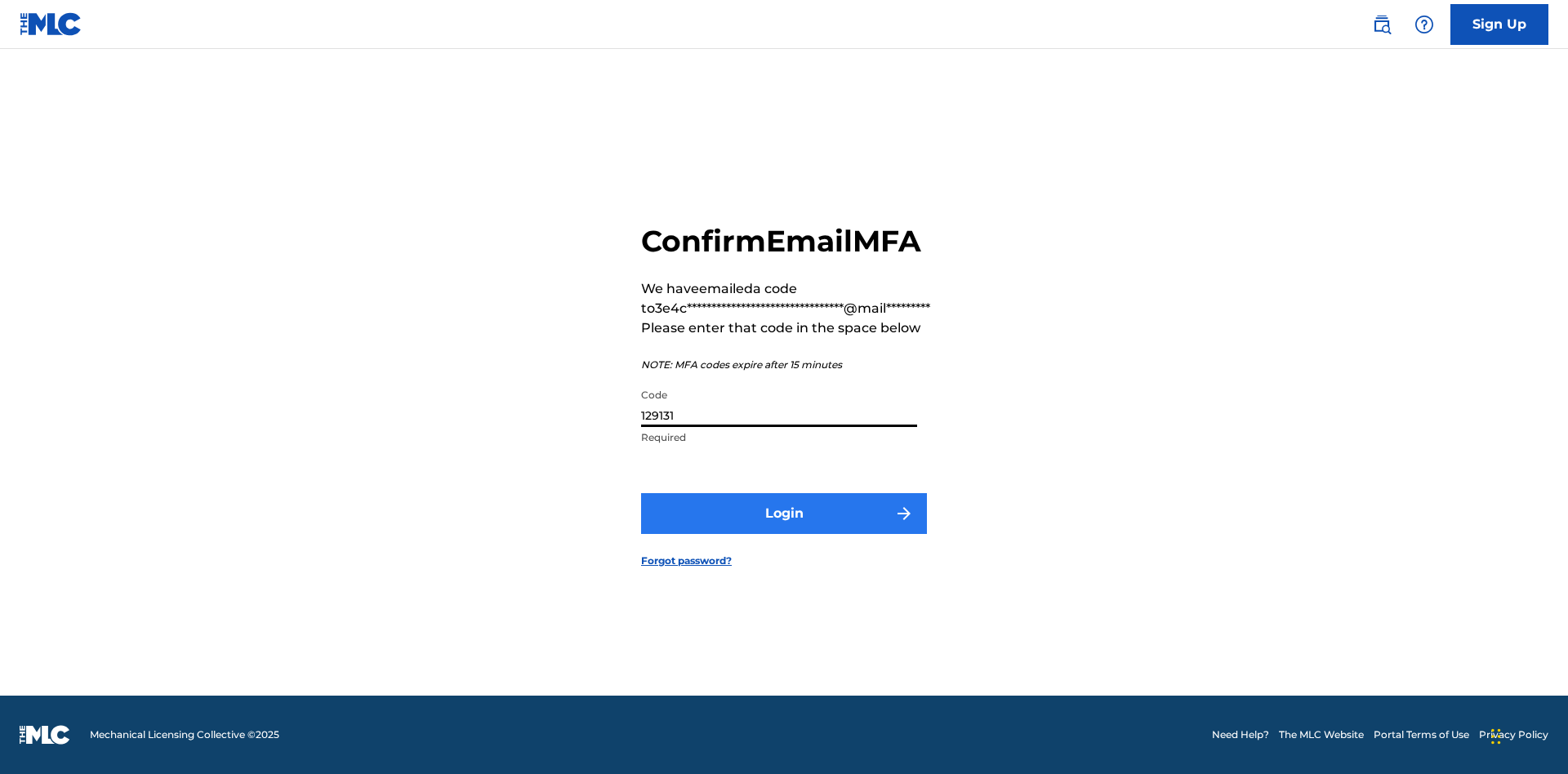
type input "129131"
click at [784, 513] on button "Login" at bounding box center [784, 514] width 286 height 41
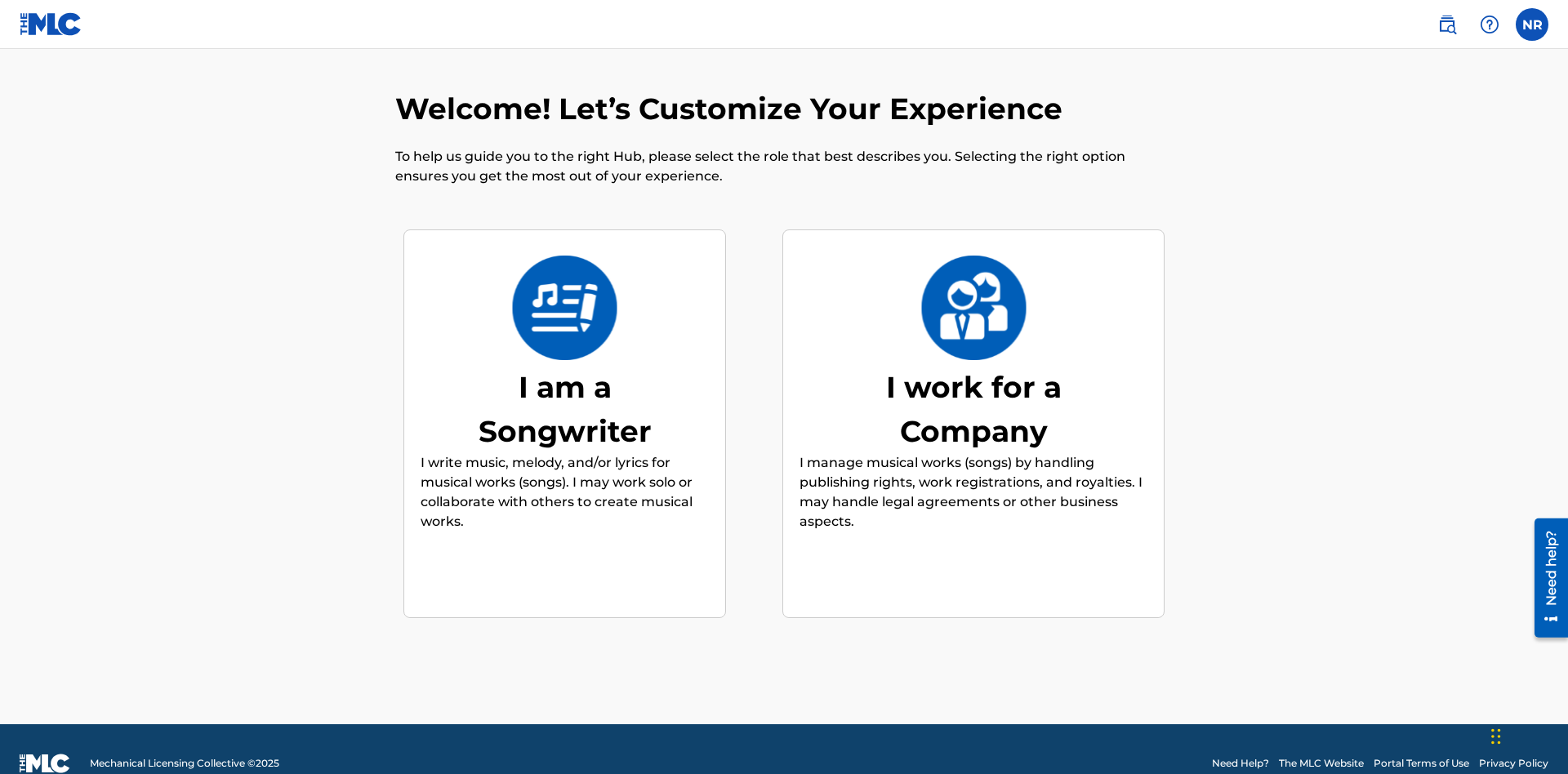
click at [565, 379] on div "I am a Songwriter" at bounding box center [565, 408] width 245 height 88
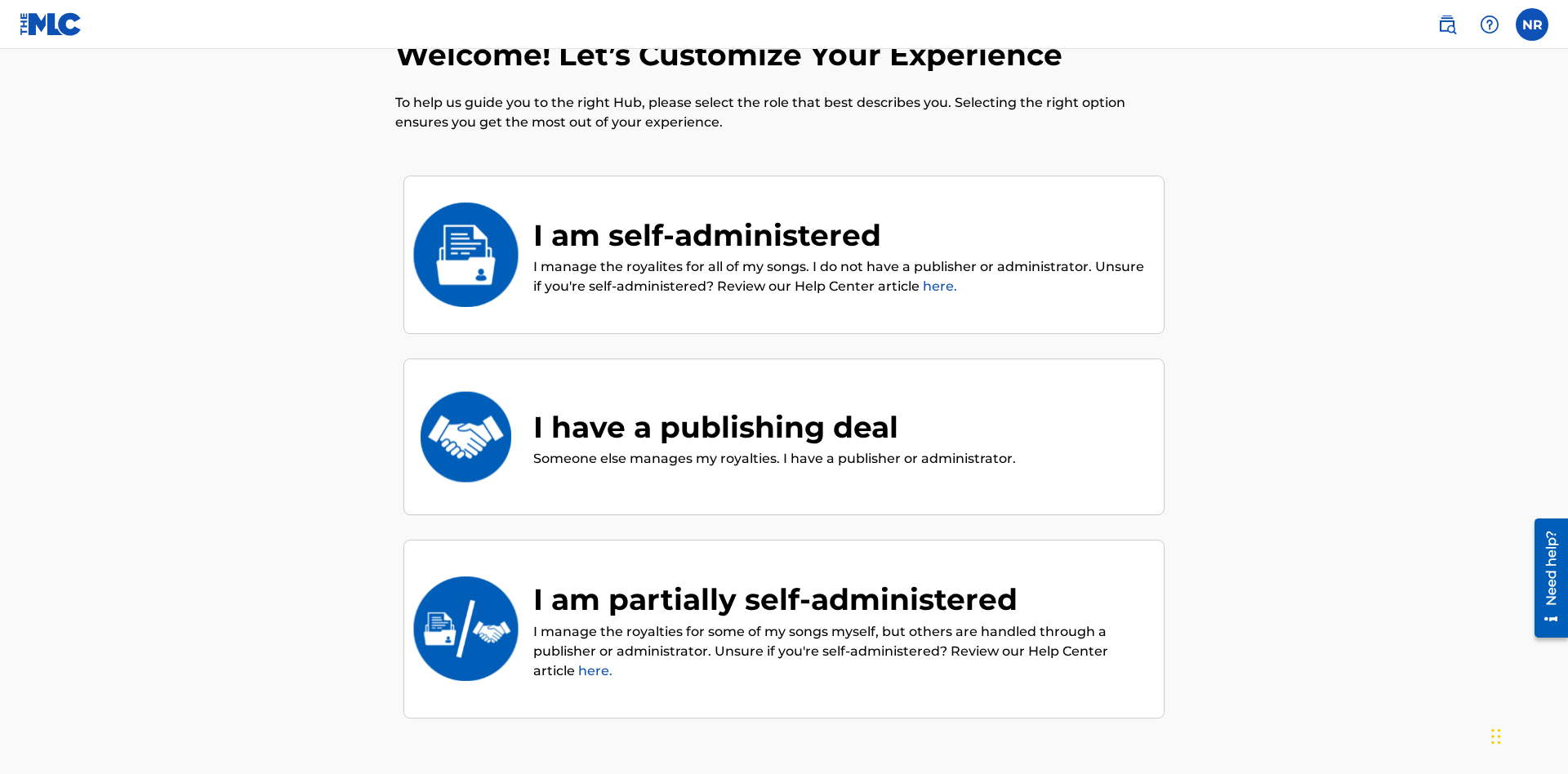
scroll to position [69, 0]
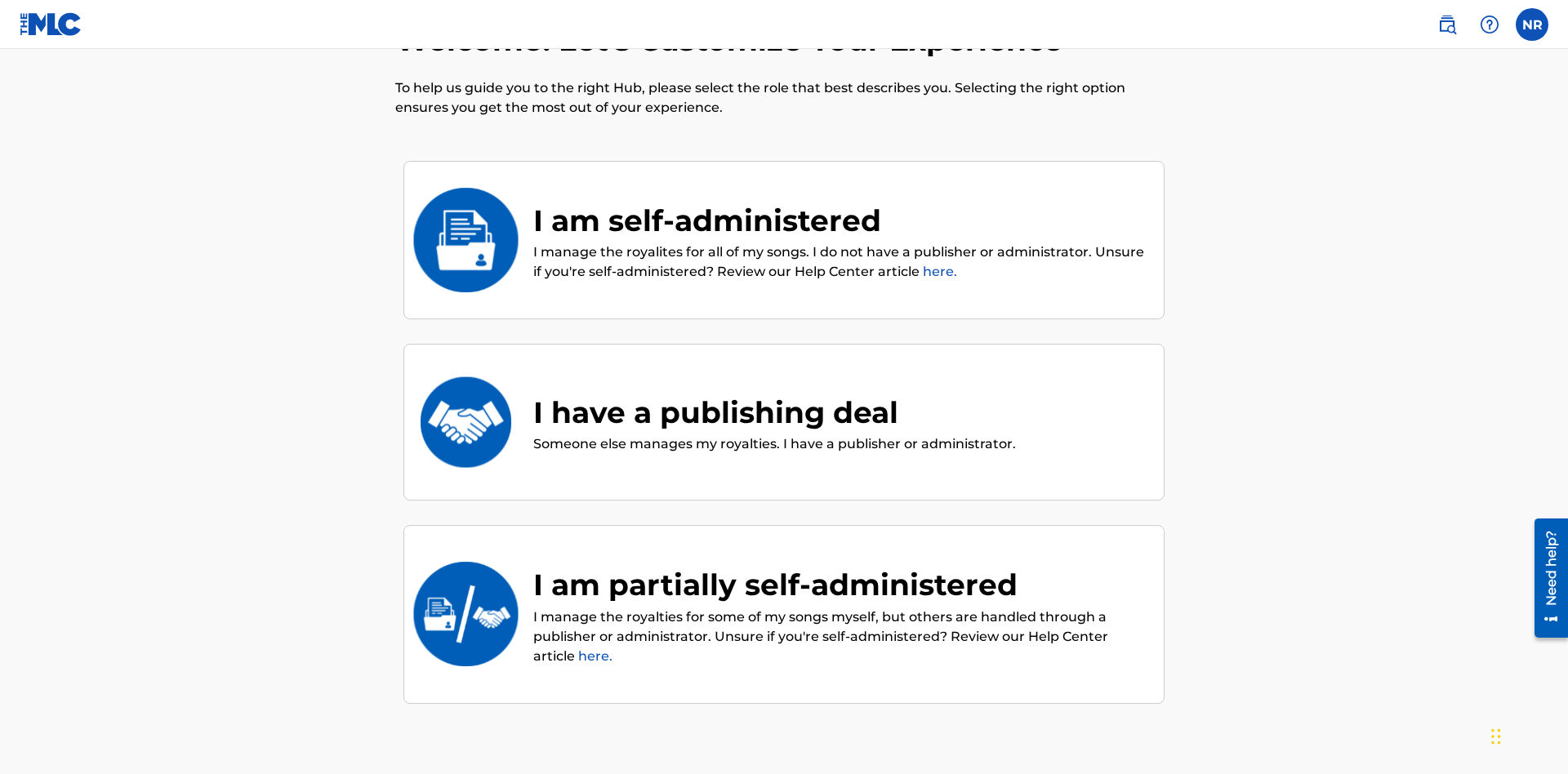
click at [772, 390] on div "I have a publishing deal" at bounding box center [774, 412] width 482 height 44
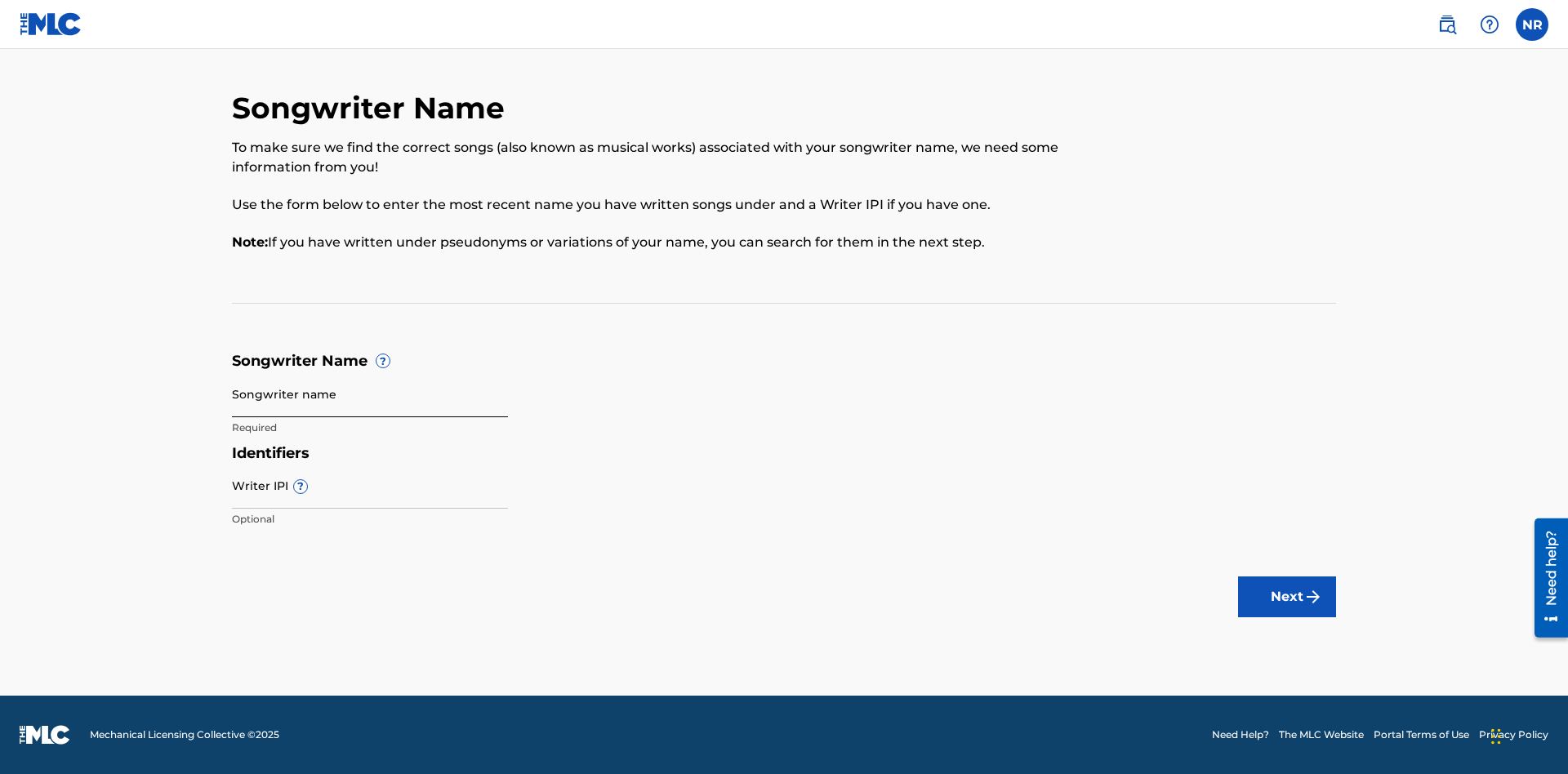
click at [370, 394] on input "Songwriter name" at bounding box center [370, 394] width 276 height 46
type input "6fsuM7CeTsW0Dmd9tDdSyIvJT i7Q6SDDBIiHYlbT2UYJFttX34"
click at [370, 485] on input "Writer IPI ?" at bounding box center [370, 486] width 276 height 46
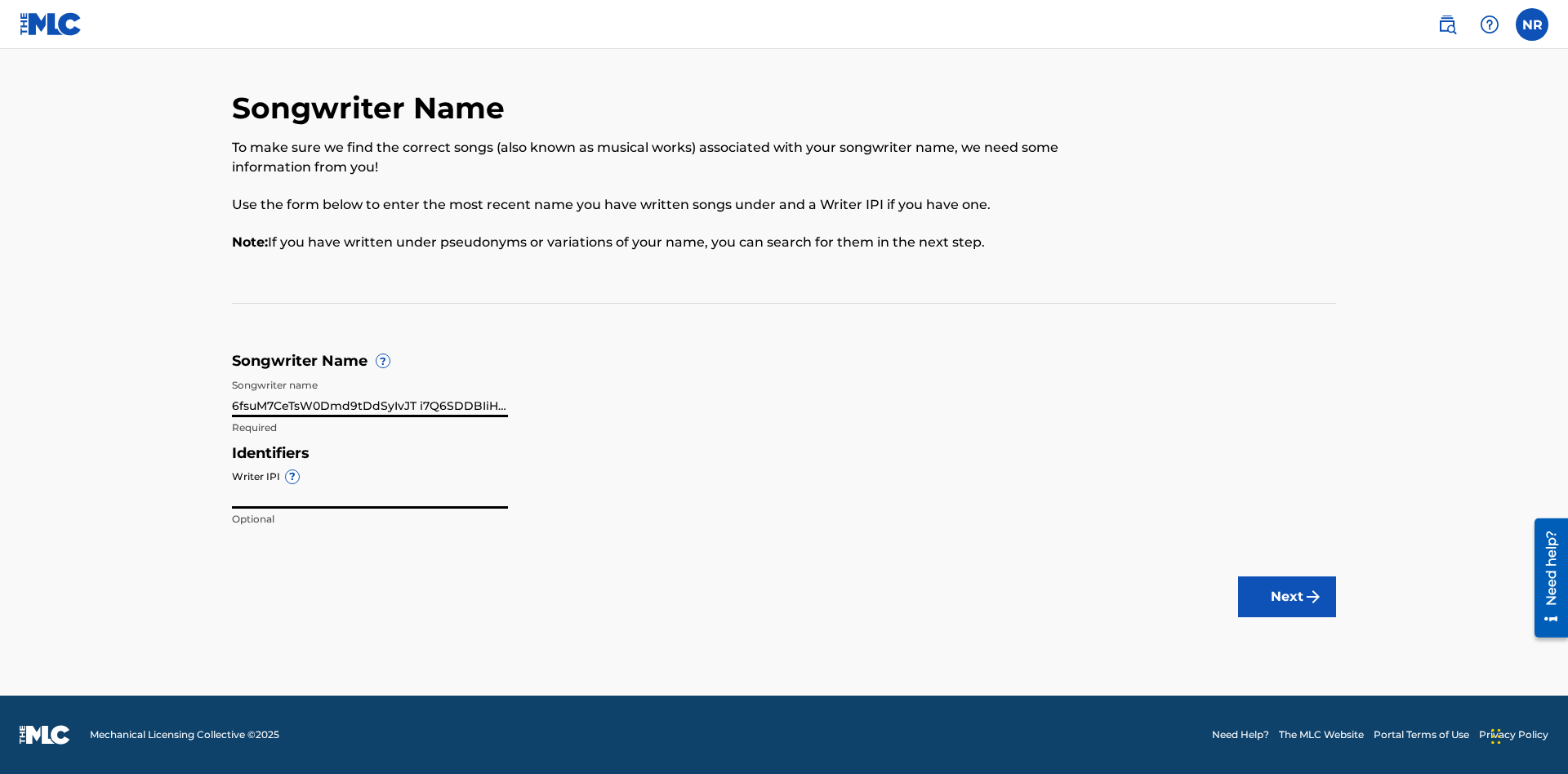
scroll to position [0, 77]
type input "85984700484"
click at [1287, 597] on button "Next" at bounding box center [1287, 597] width 98 height 41
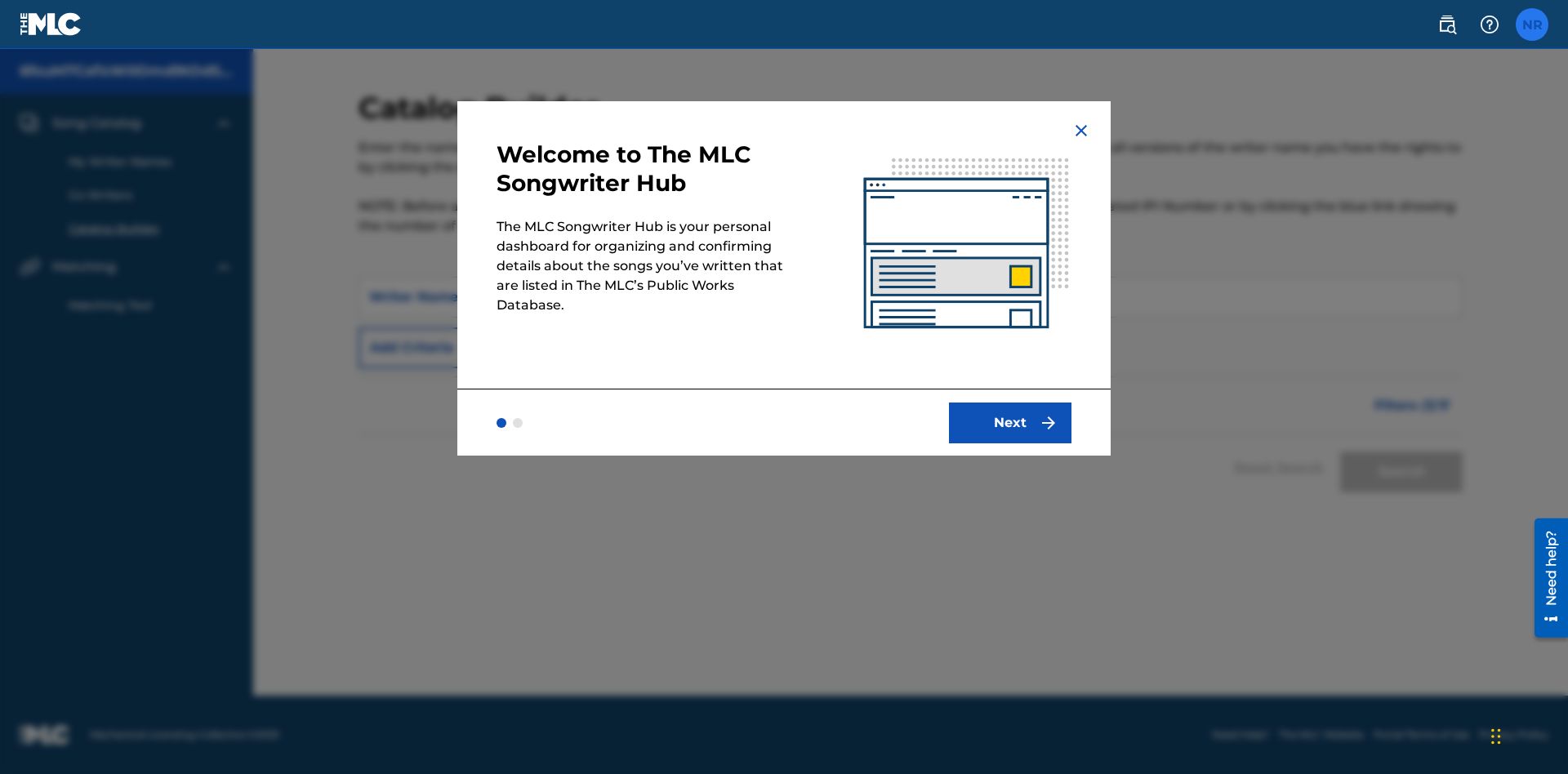
click at [1532, 24] on label at bounding box center [1532, 25] width 33 height 33
click at [1532, 25] on input "NR Nicole Ribble 3e4c0956-0017-4d7c-8535-1913fae1f914@mailslurp.biz Notificatio…" at bounding box center [1532, 25] width 0 height 0
